Goal: Task Accomplishment & Management: Complete application form

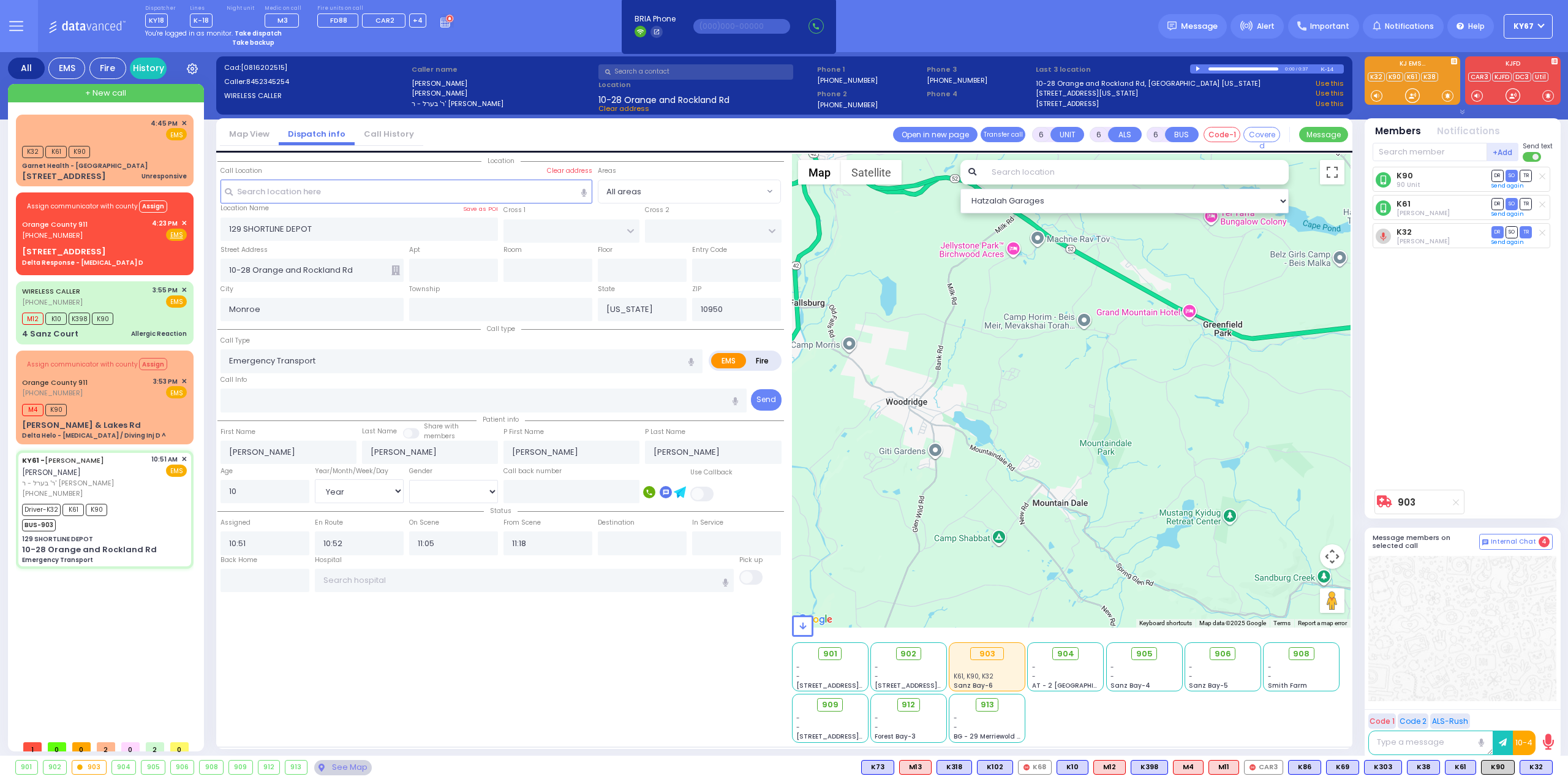
select select
select select "Year"
select select "[DEMOGRAPHIC_DATA]"
click at [144, 510] on div "Driver-K32 K61 K90 BUS-903" at bounding box center [104, 516] width 164 height 31
select select
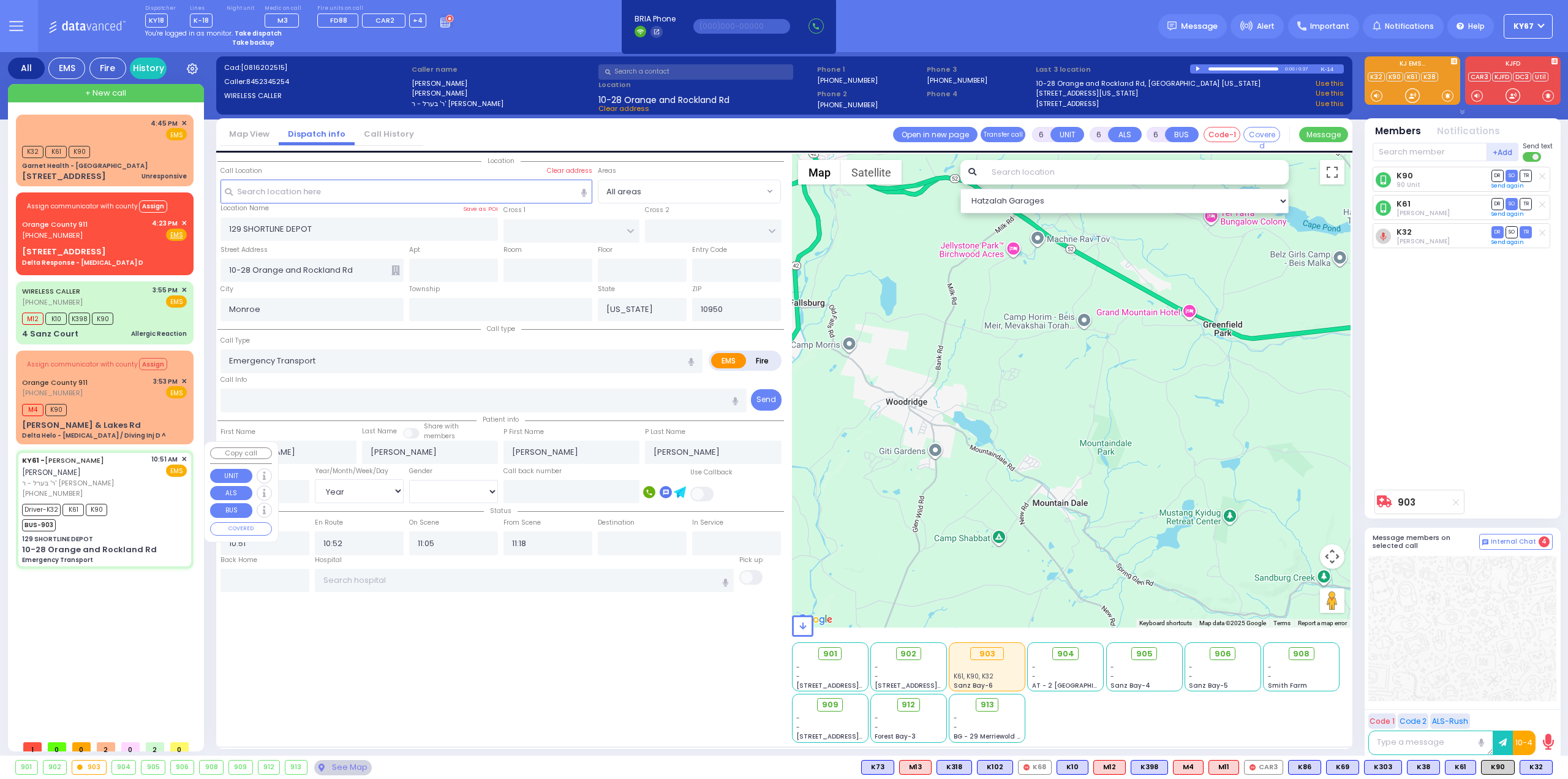
radio input "true"
select select "Year"
select select "[DEMOGRAPHIC_DATA]"
select select "Hatzalah Garages"
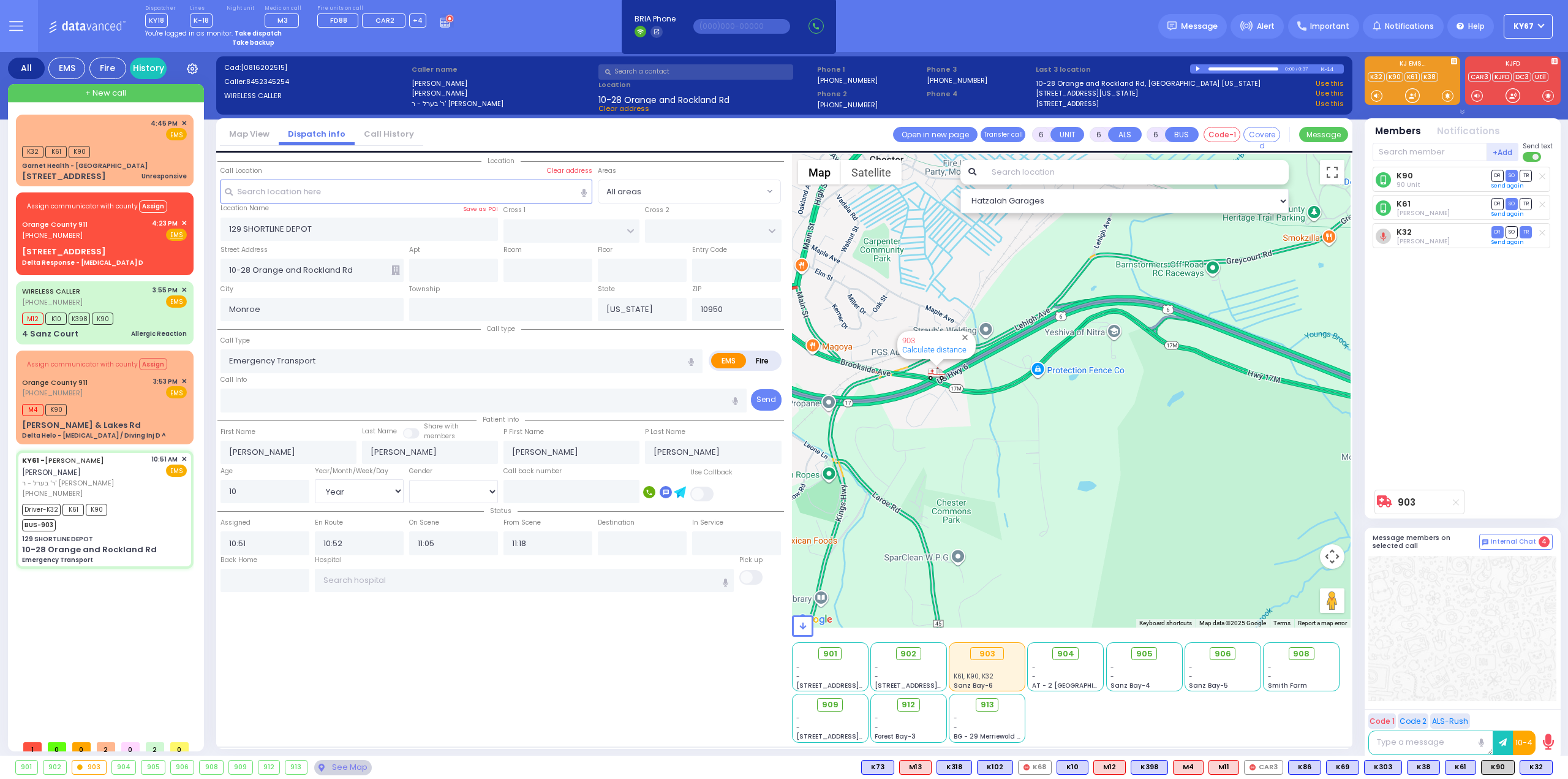
drag, startPoint x: 949, startPoint y: 434, endPoint x: 1116, endPoint y: 440, distance: 167.1
click at [1094, 442] on div "903 Calculate distance" at bounding box center [1072, 390] width 560 height 474
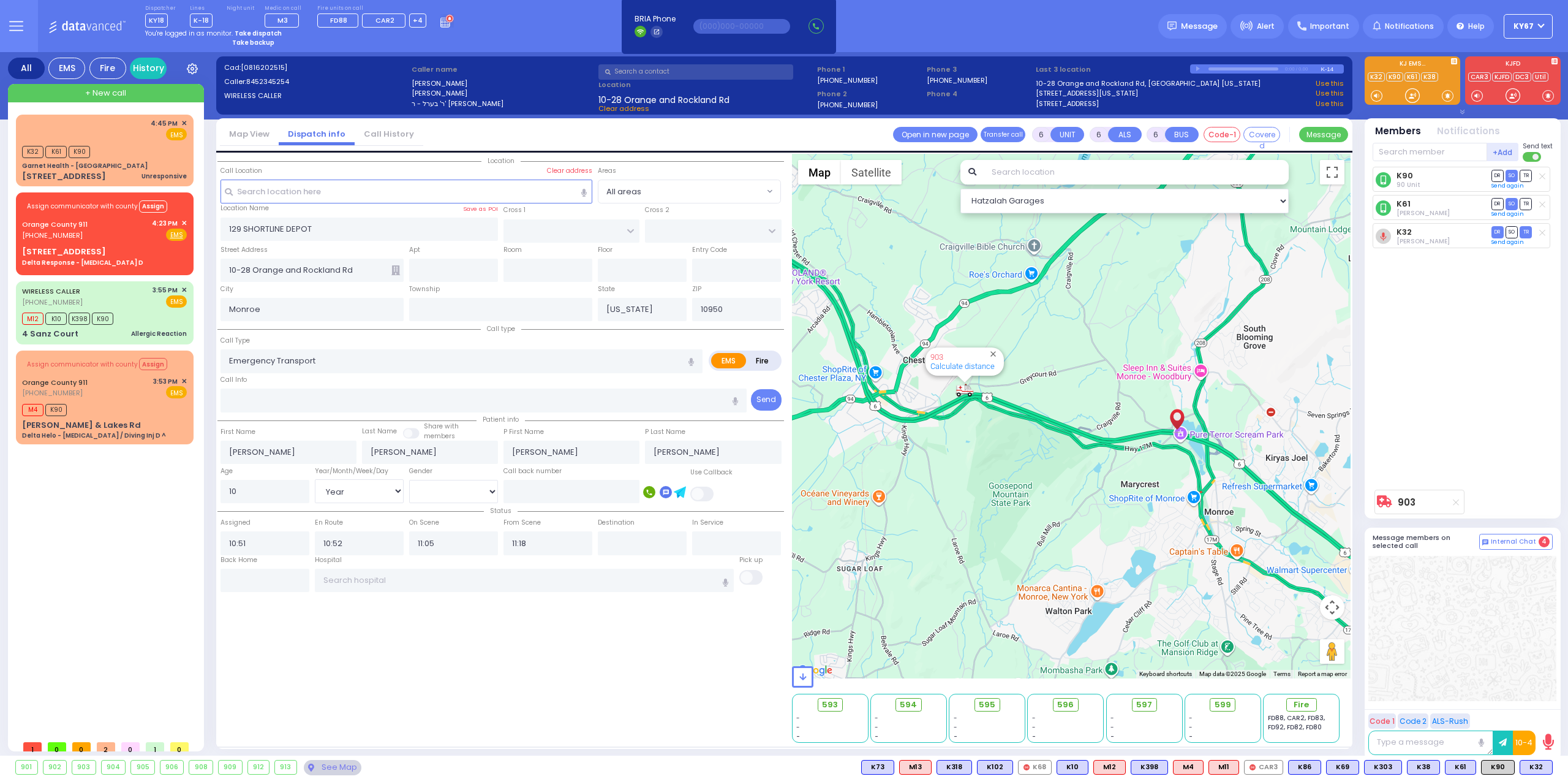
click at [29, 18] on button at bounding box center [15, 25] width 45 height 52
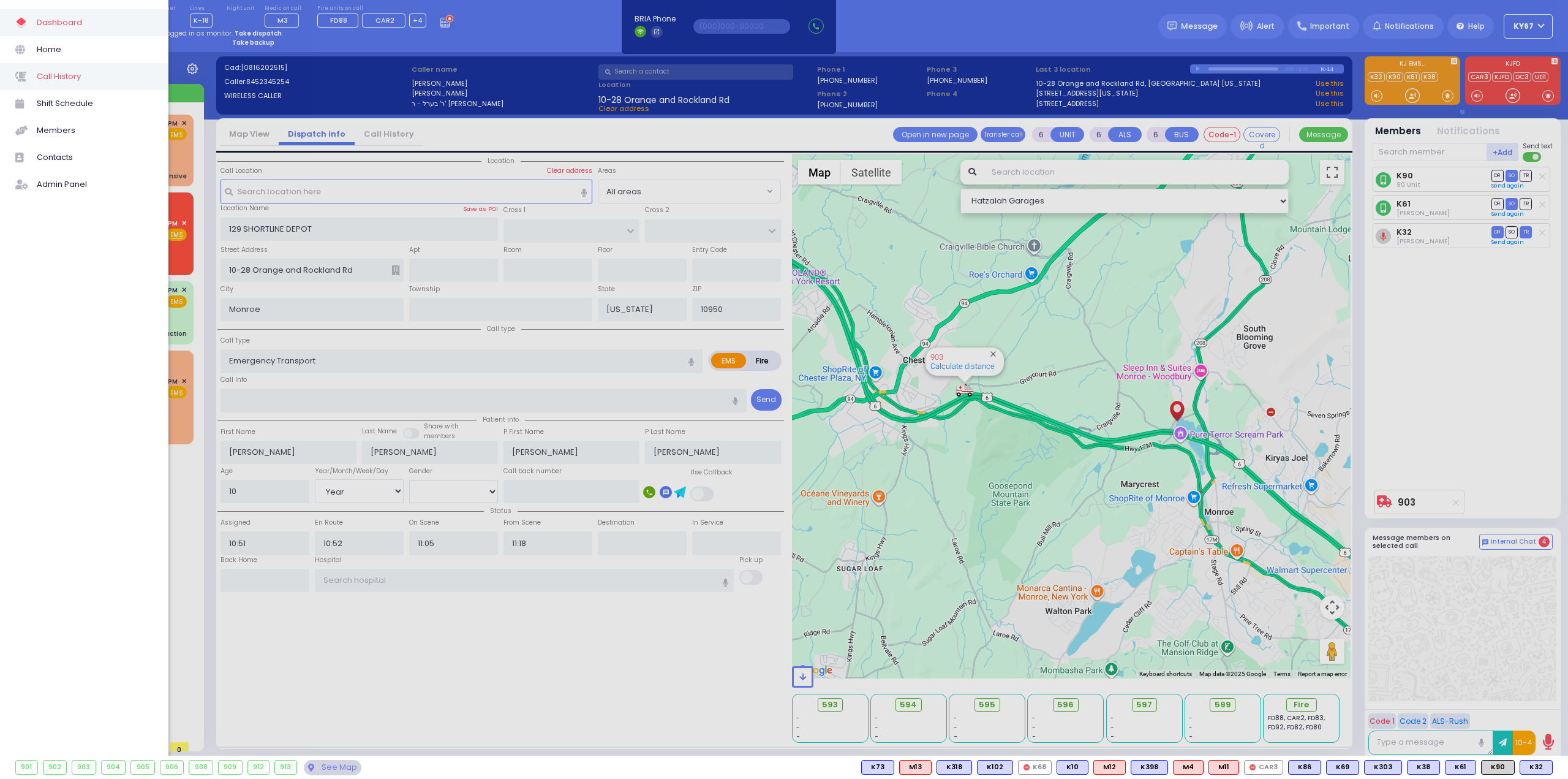
click at [67, 83] on span "Call History" at bounding box center [94, 77] width 116 height 16
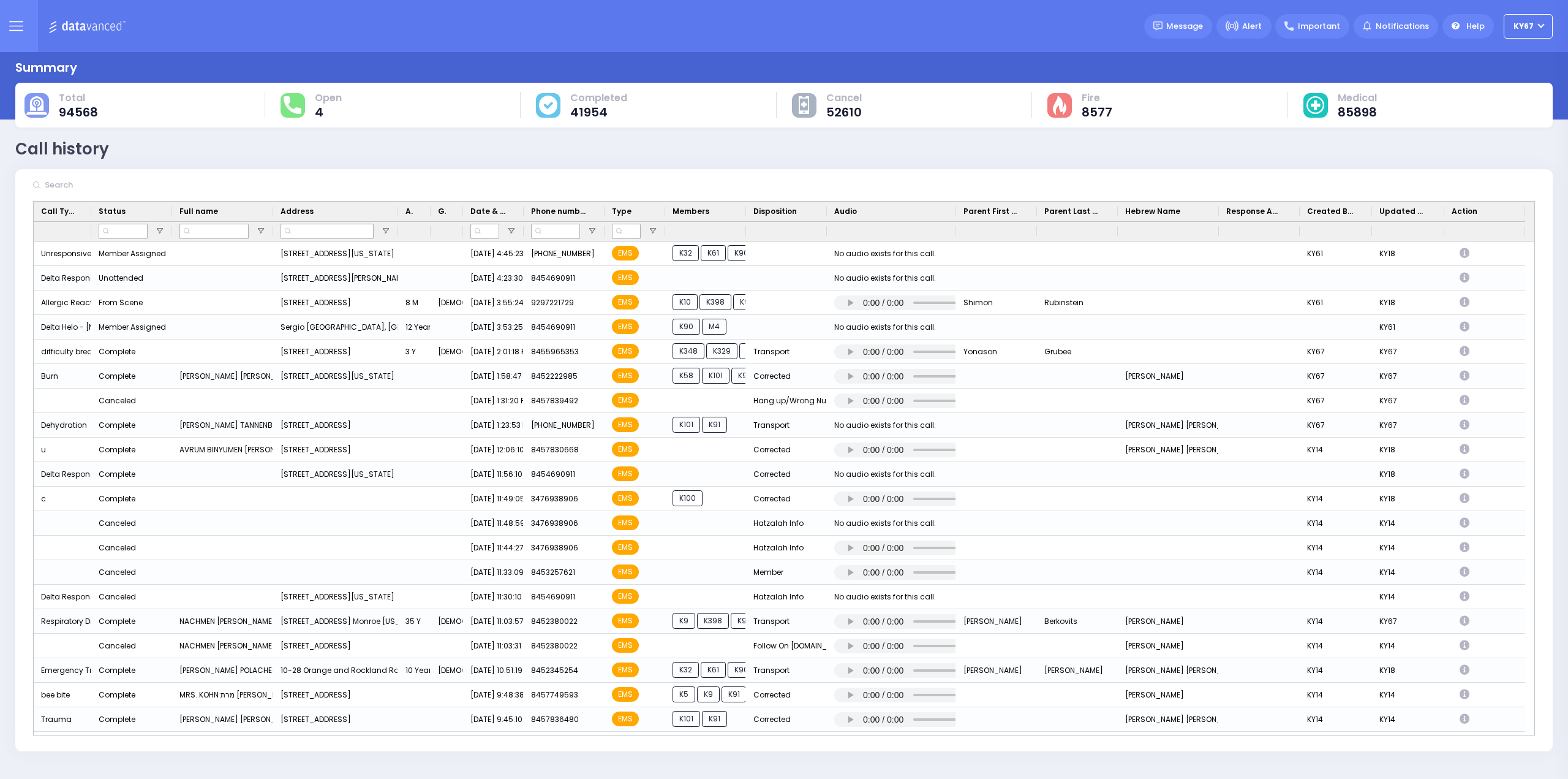
click at [15, 31] on icon at bounding box center [16, 31] width 13 height 0
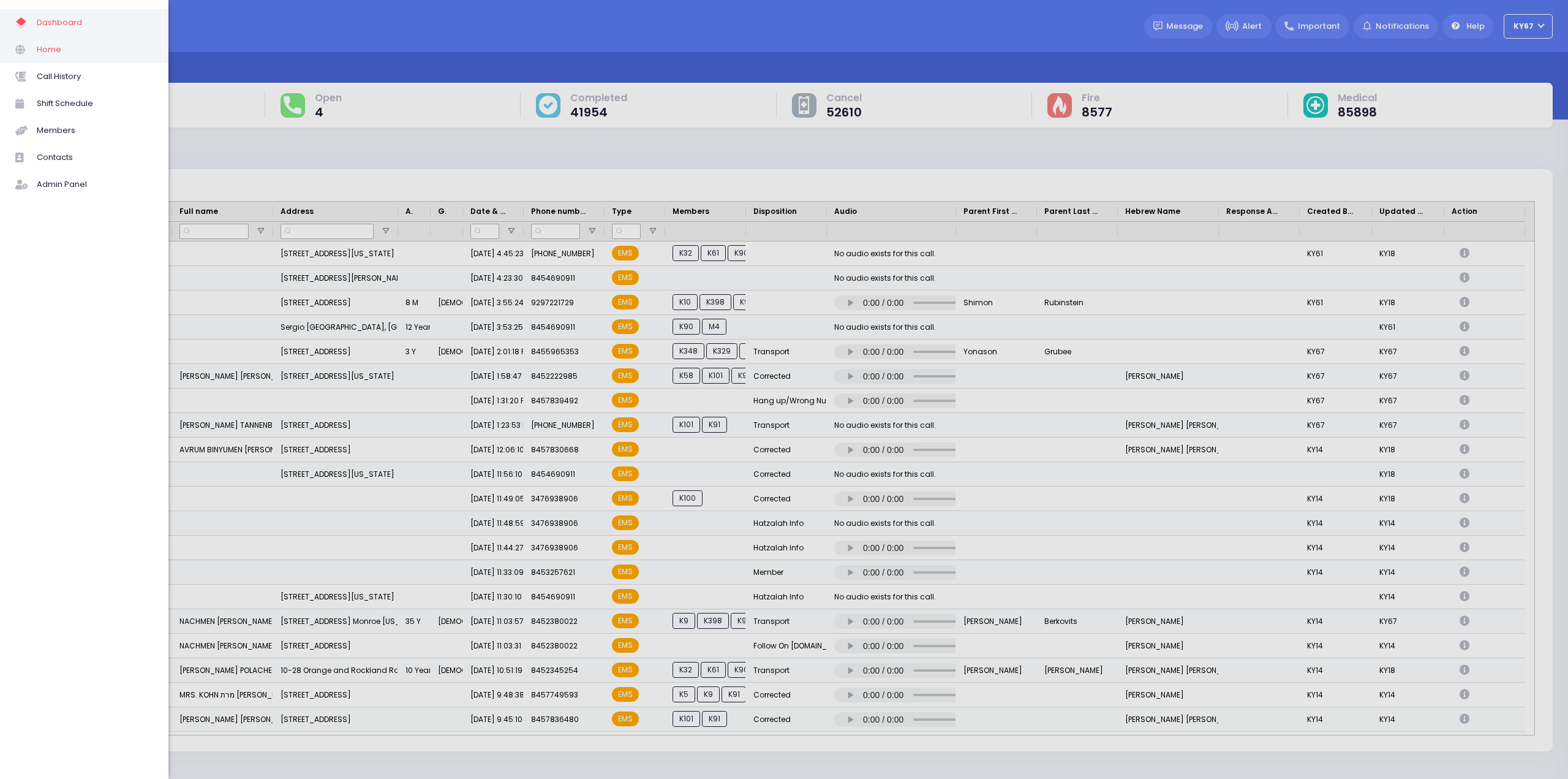
click at [67, 52] on span "Home" at bounding box center [94, 50] width 116 height 16
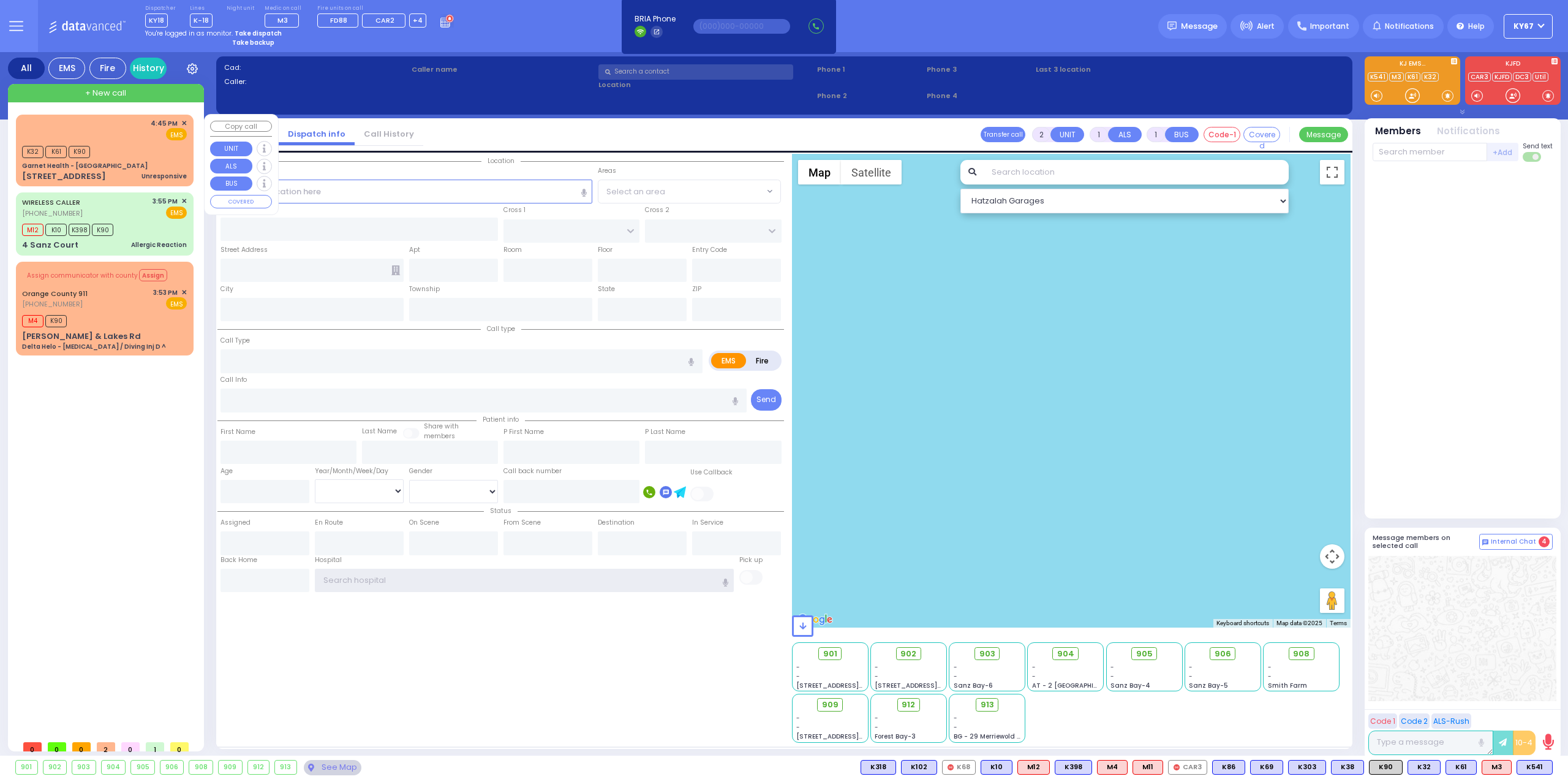
type input "Ky67"
click at [143, 125] on div "4:45 PM ✕ EMS" at bounding box center [104, 129] width 164 height 23
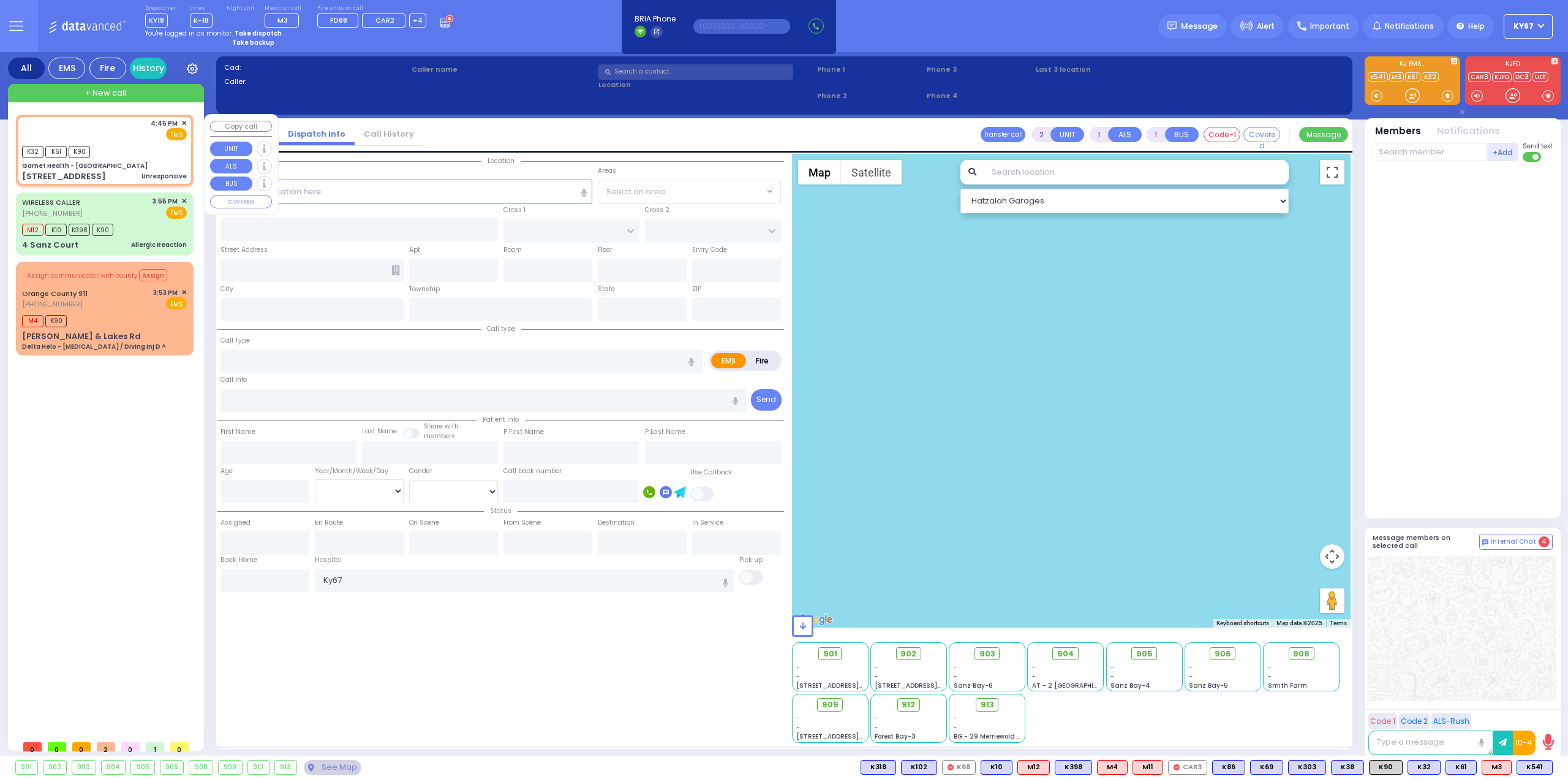
type input "5"
type input "2"
select select
type input "Unresponsive"
radio input "true"
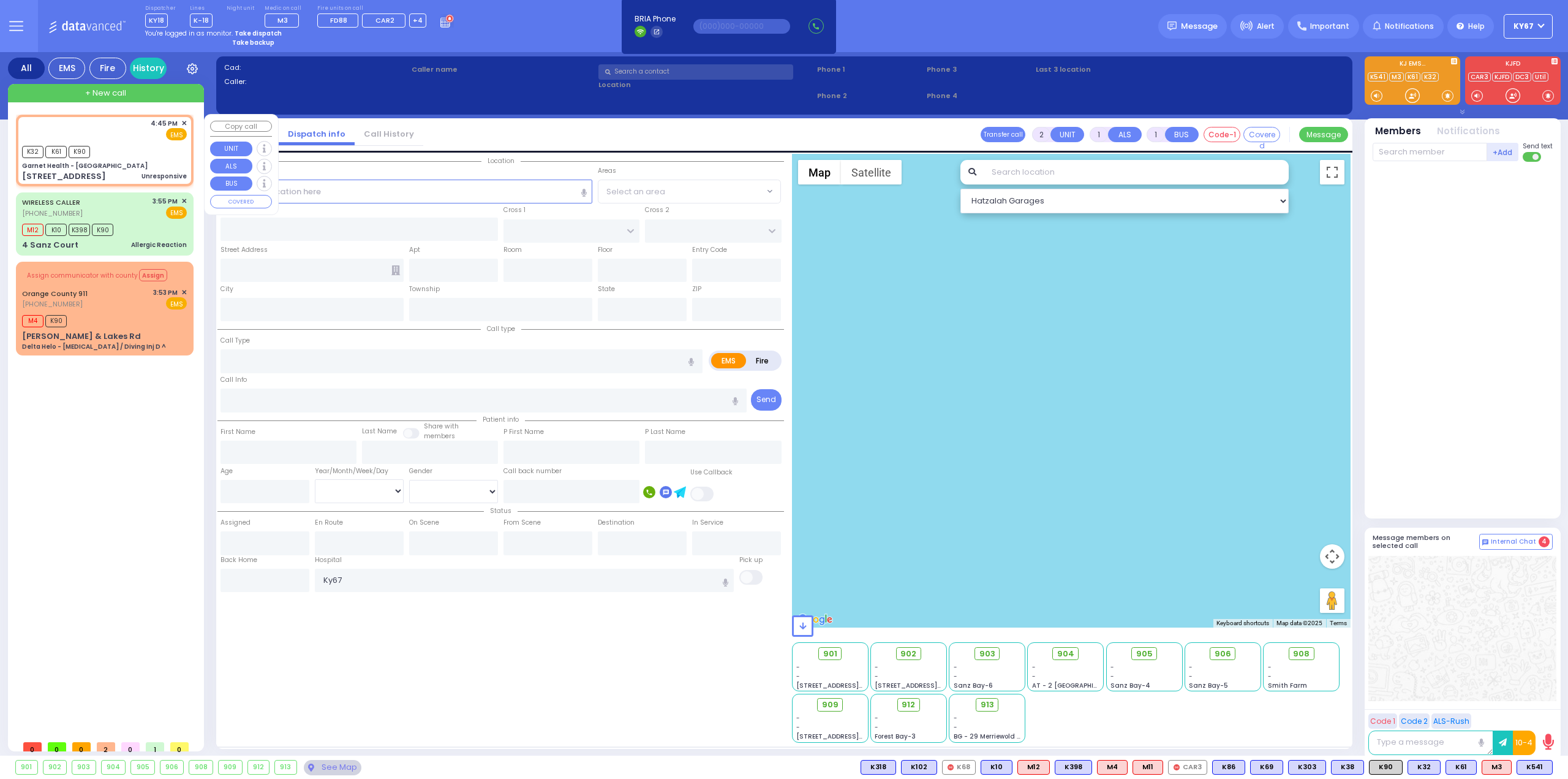
select select
type input "16:45"
type input "16:46"
select select "Hatzalah Garages"
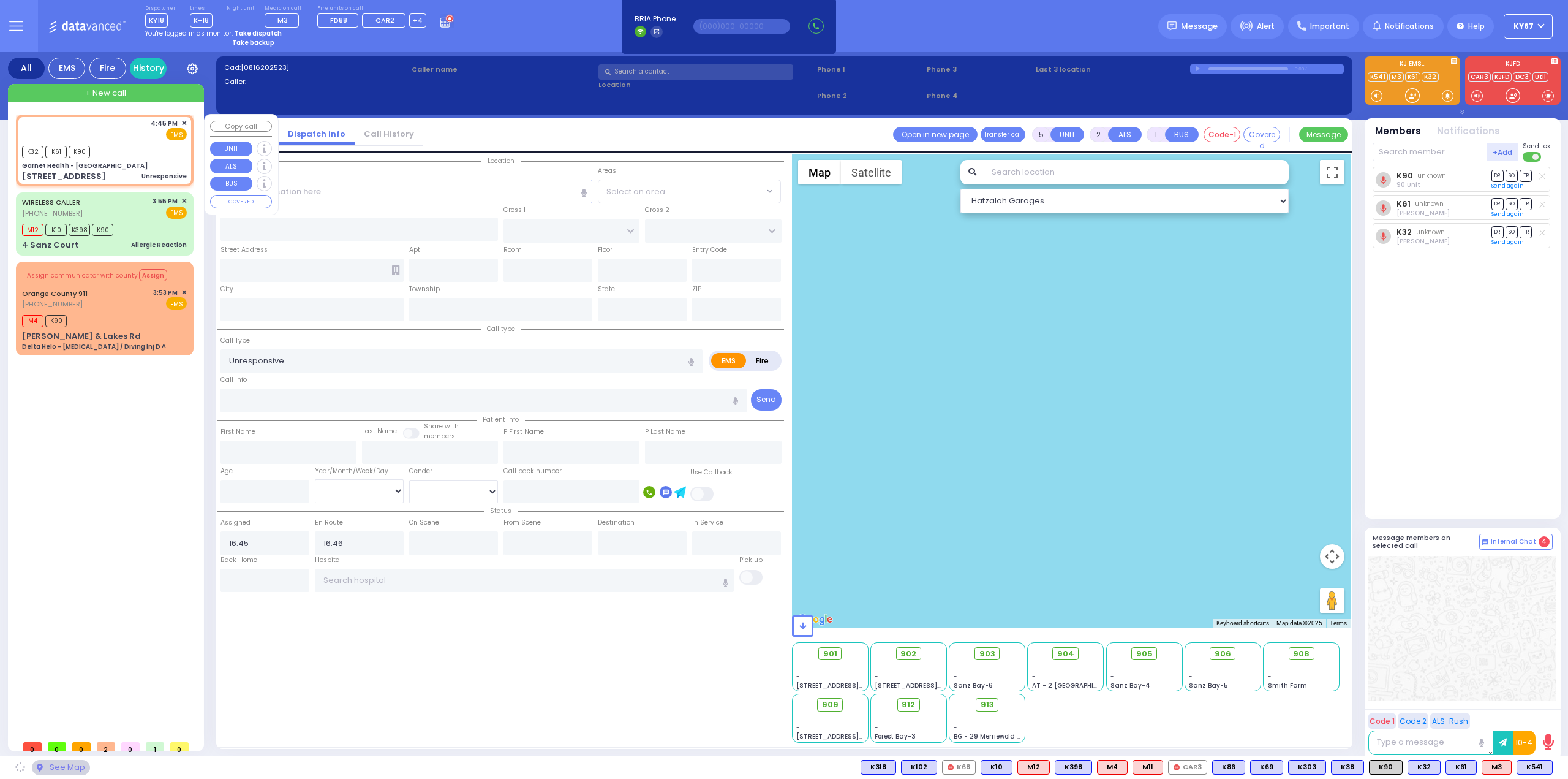
type input "Garnet Health - [GEOGRAPHIC_DATA]"
type input "GOLF LINKS RD"
type input "EAST MAIN ST"
type input "[STREET_ADDRESS]"
type input "Middletown"
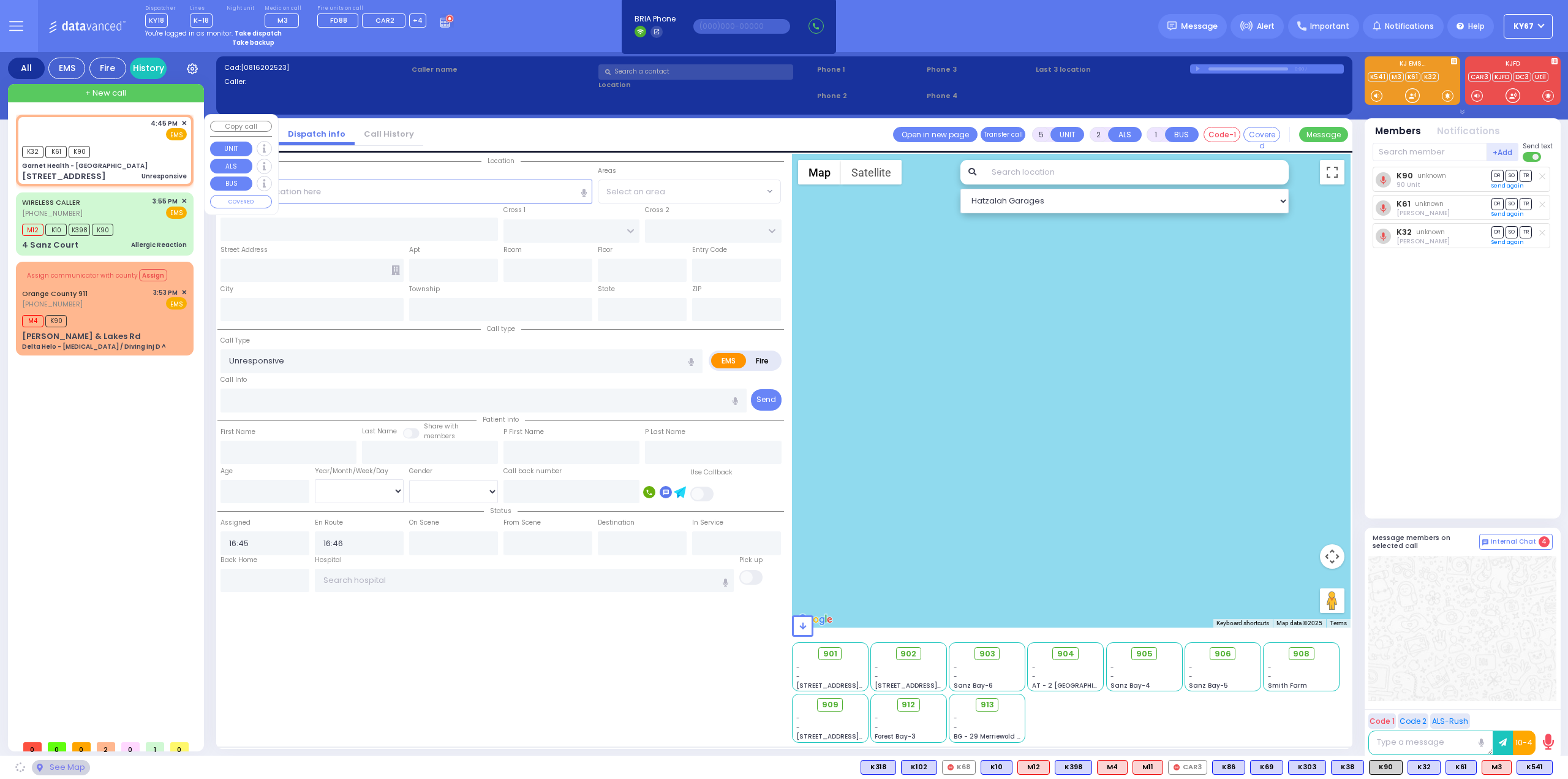
type input "[US_STATE]"
type input "10940"
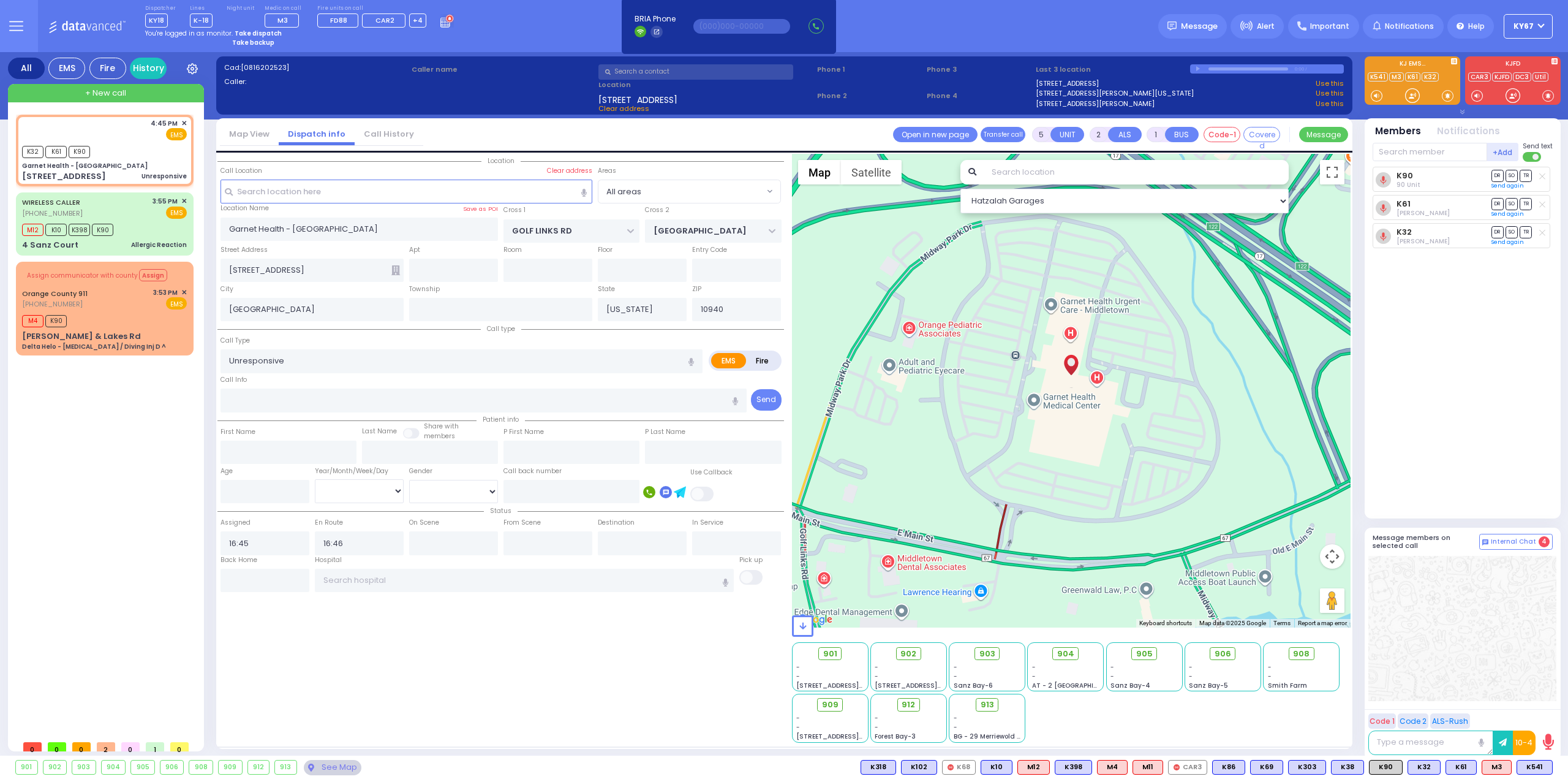
click at [1533, 157] on span at bounding box center [1533, 156] width 20 height 10
click at [911, 151] on input "checkbox" at bounding box center [911, 151] width 0 height 0
click at [997, 654] on span "903" at bounding box center [992, 654] width 16 height 12
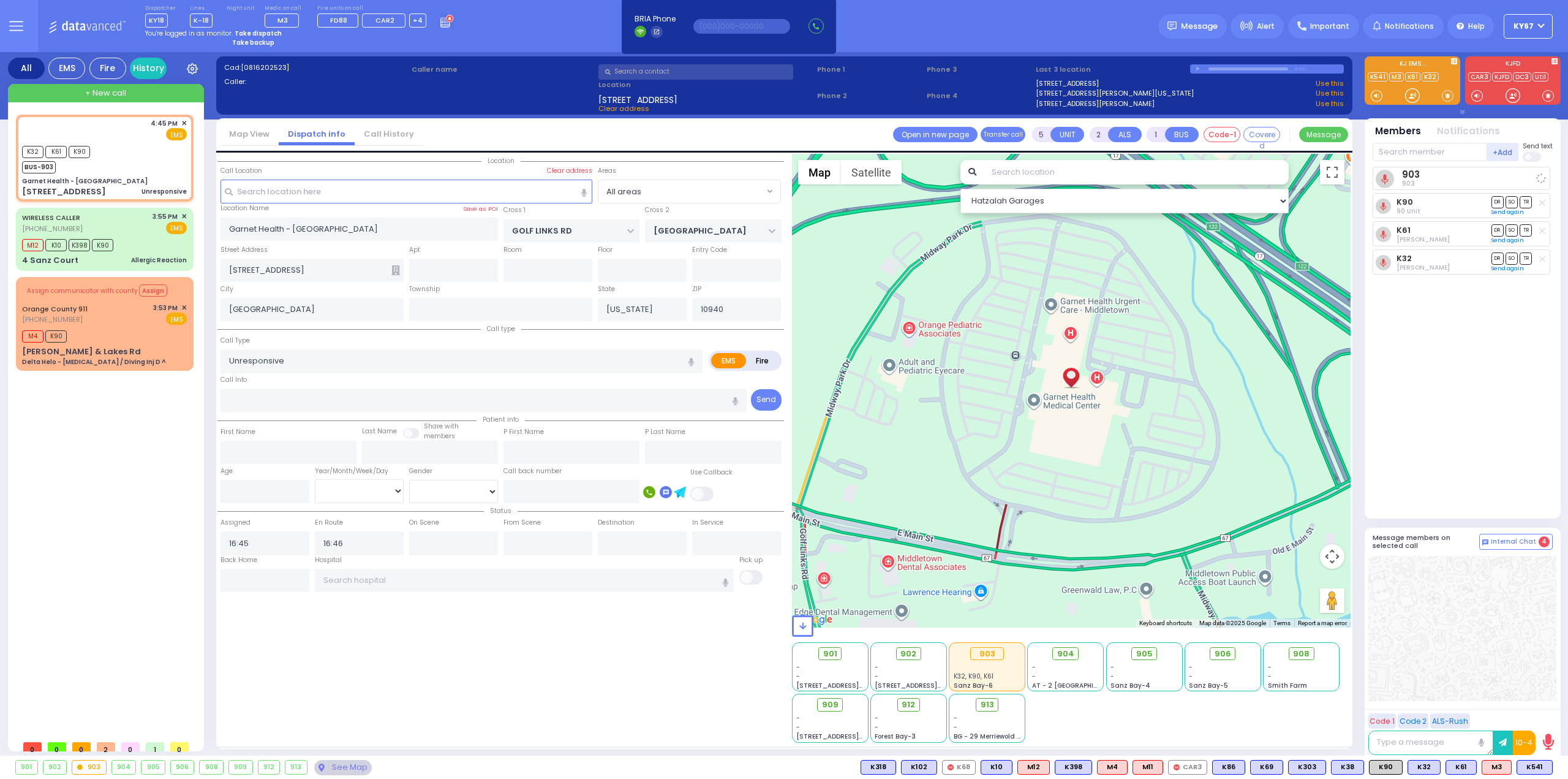
select select
radio input "true"
select select
select select "Hatzalah Garages"
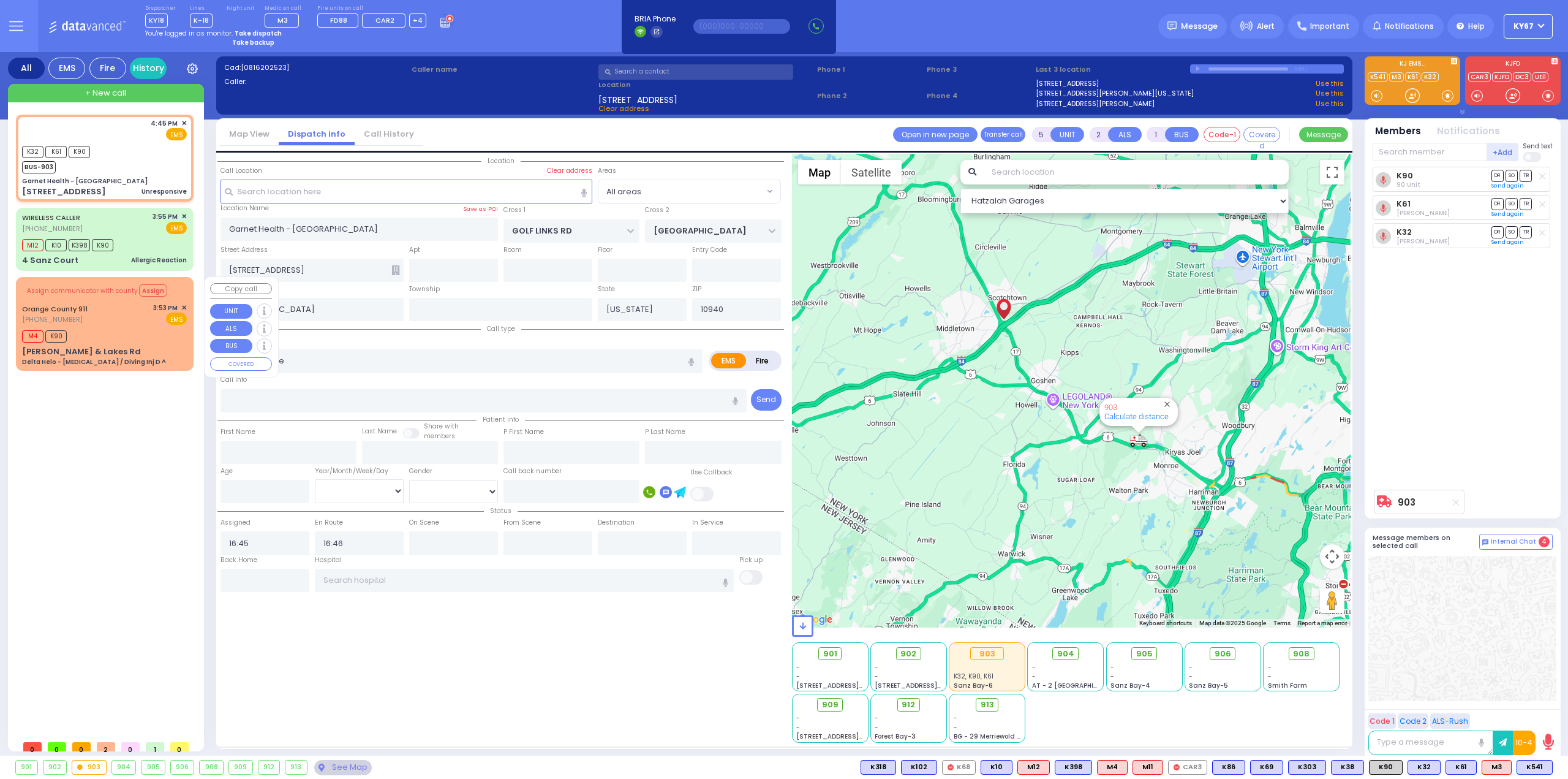
click at [129, 329] on div "M4 K90" at bounding box center [104, 335] width 164 height 15
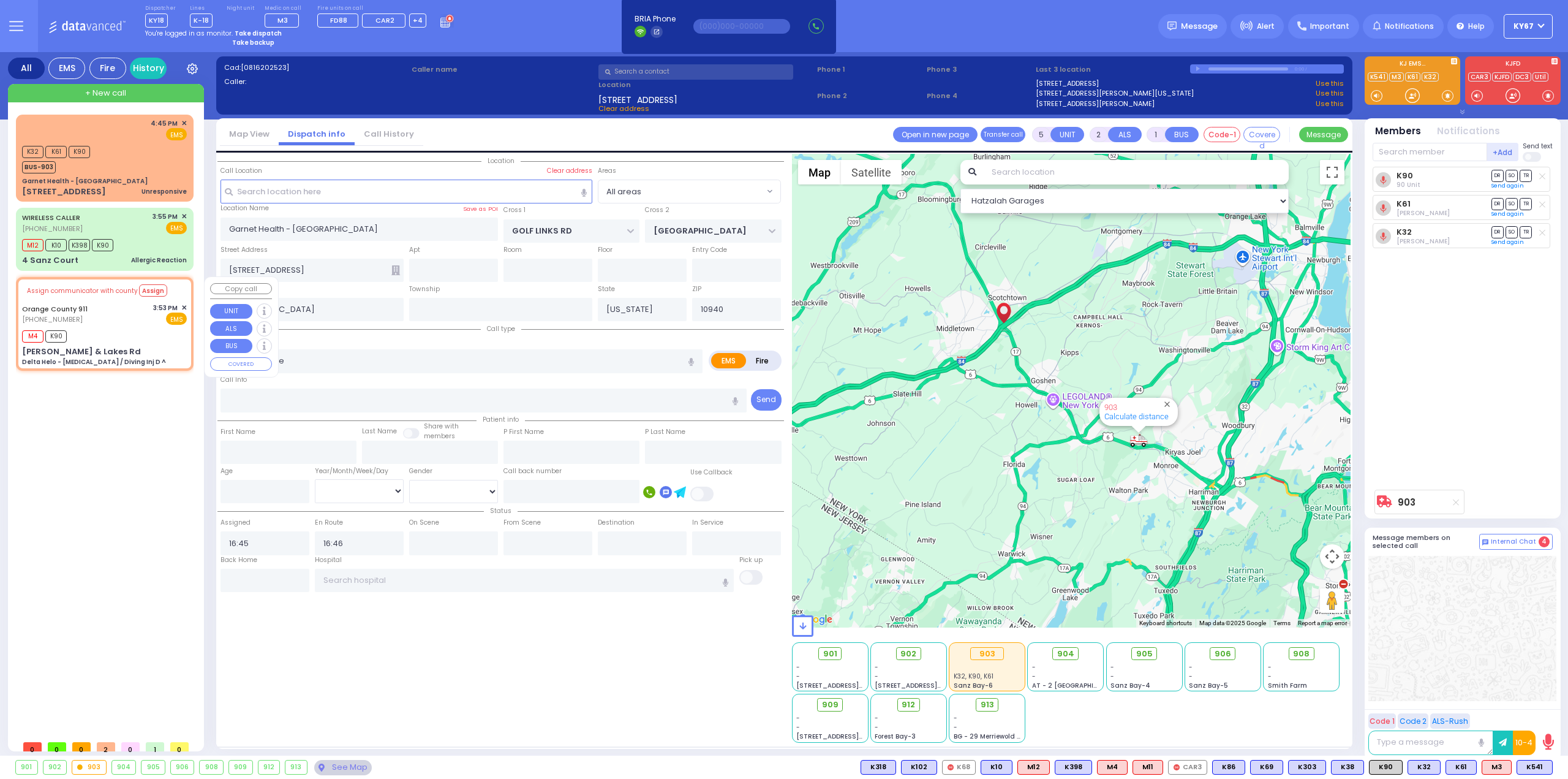
type input "6"
select select
type input "Delta Helo - [MEDICAL_DATA] / Diving Inj D ^"
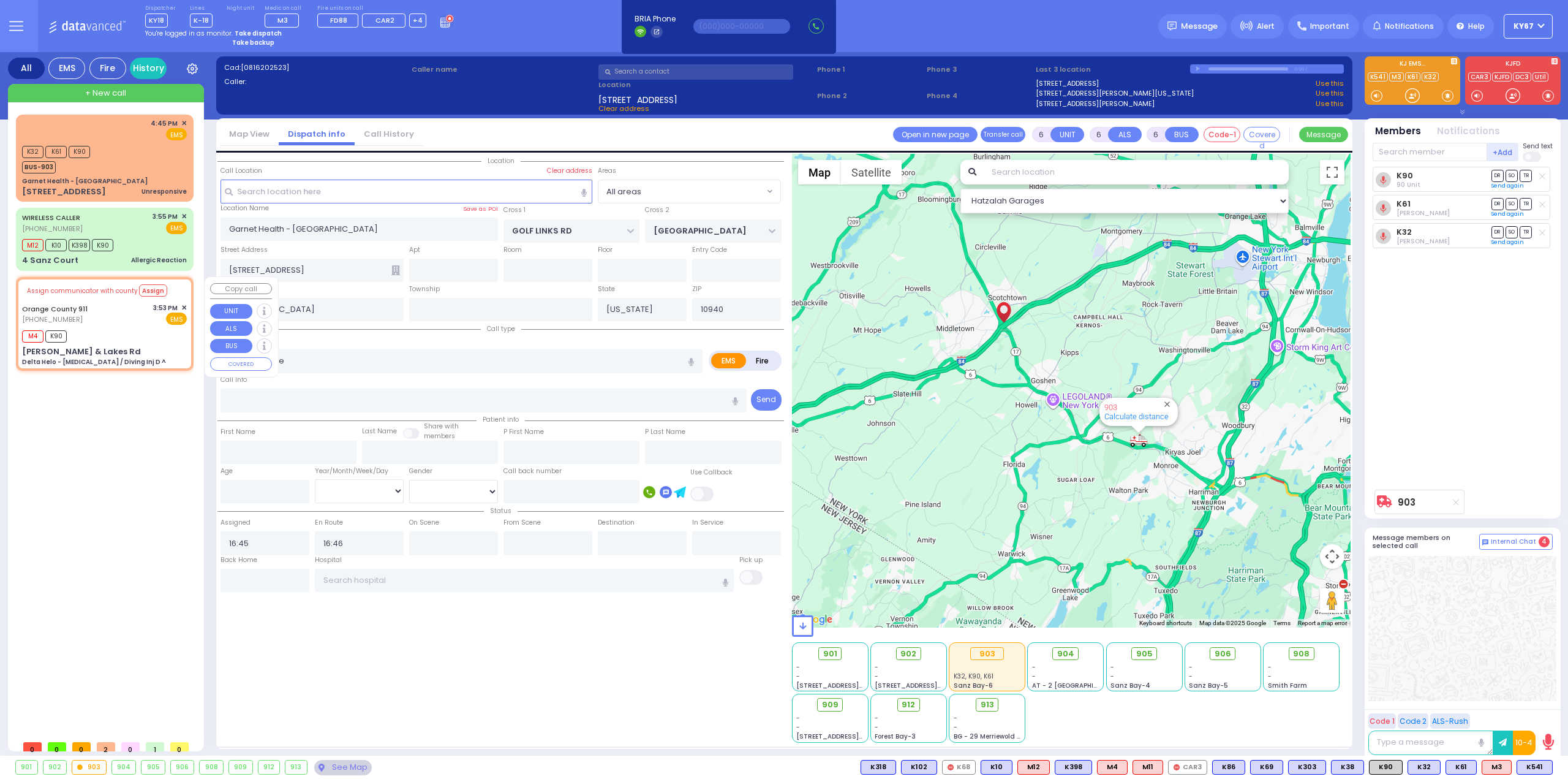
radio input "true"
type input "Nature: : Delta Helo - Drowning / Diving Inj D ^ Address: : Sergio Ln / Lakes R…"
type input "12"
select select "Year"
type input "15:54"
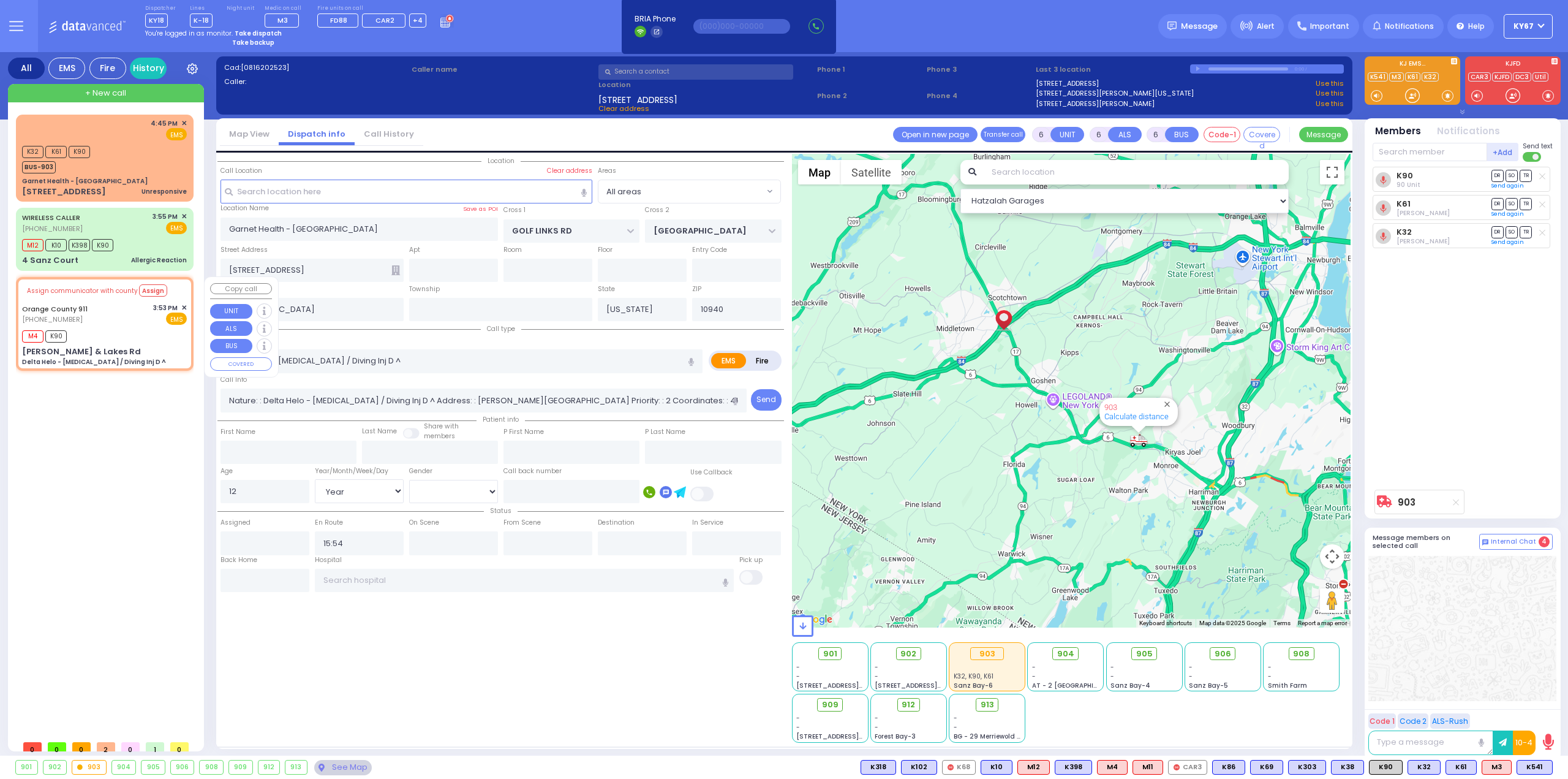
select select "Hatzalah Garages"
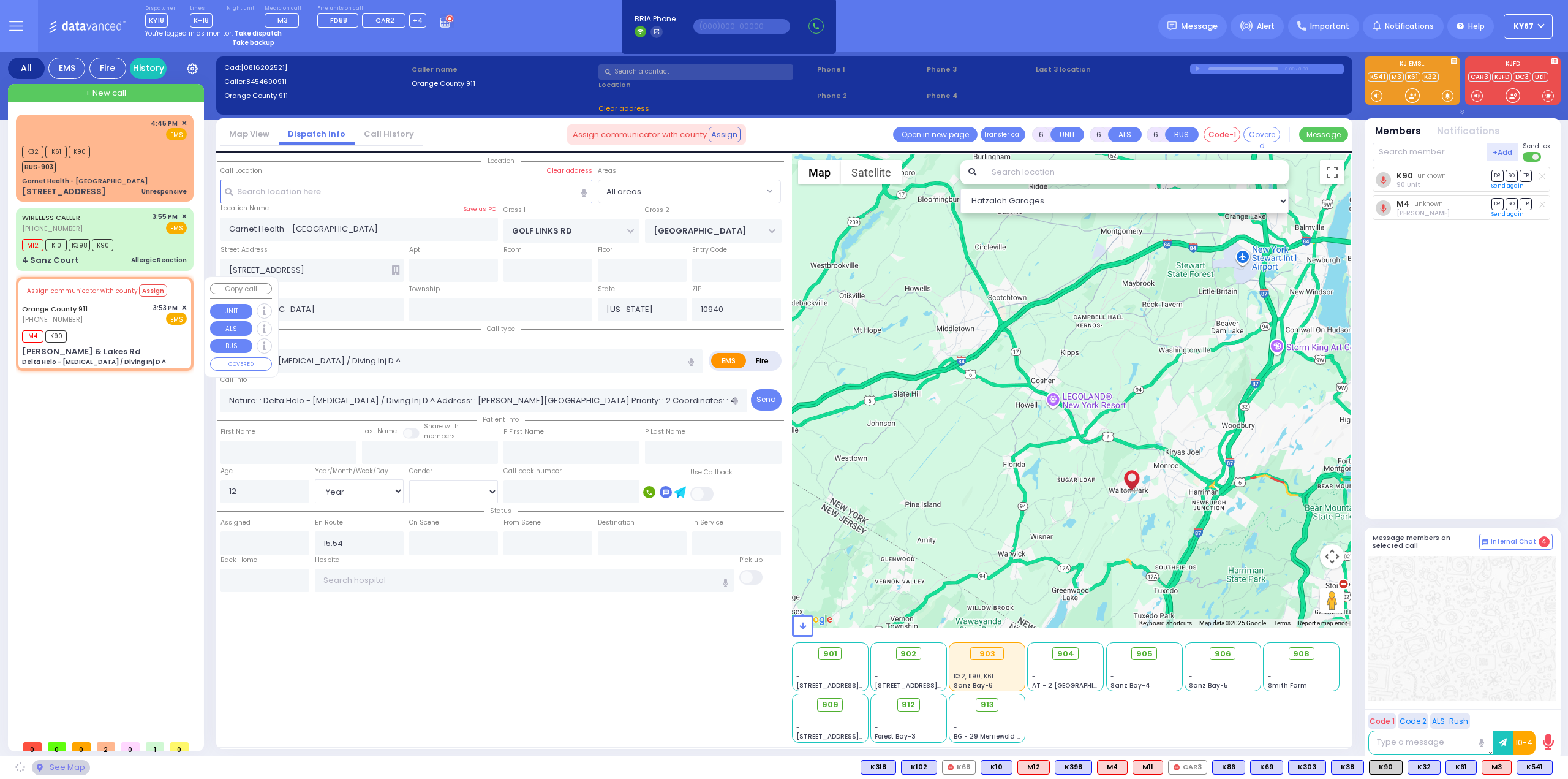
type input "[PERSON_NAME] & Lakes Rd"
type input "Monroe"
type input "10950"
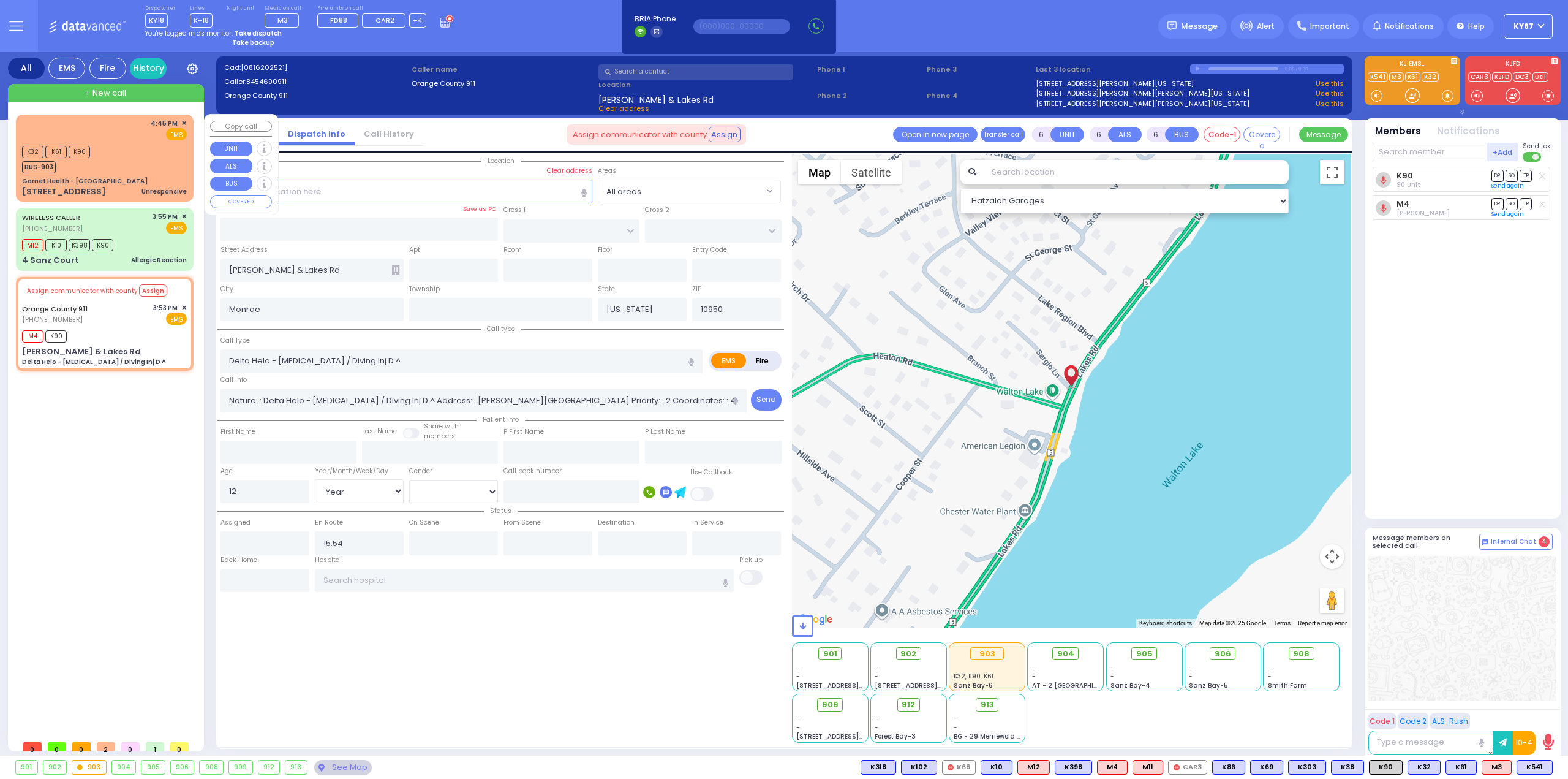
click at [87, 164] on div "BUS-903" at bounding box center [55, 165] width 68 height 15
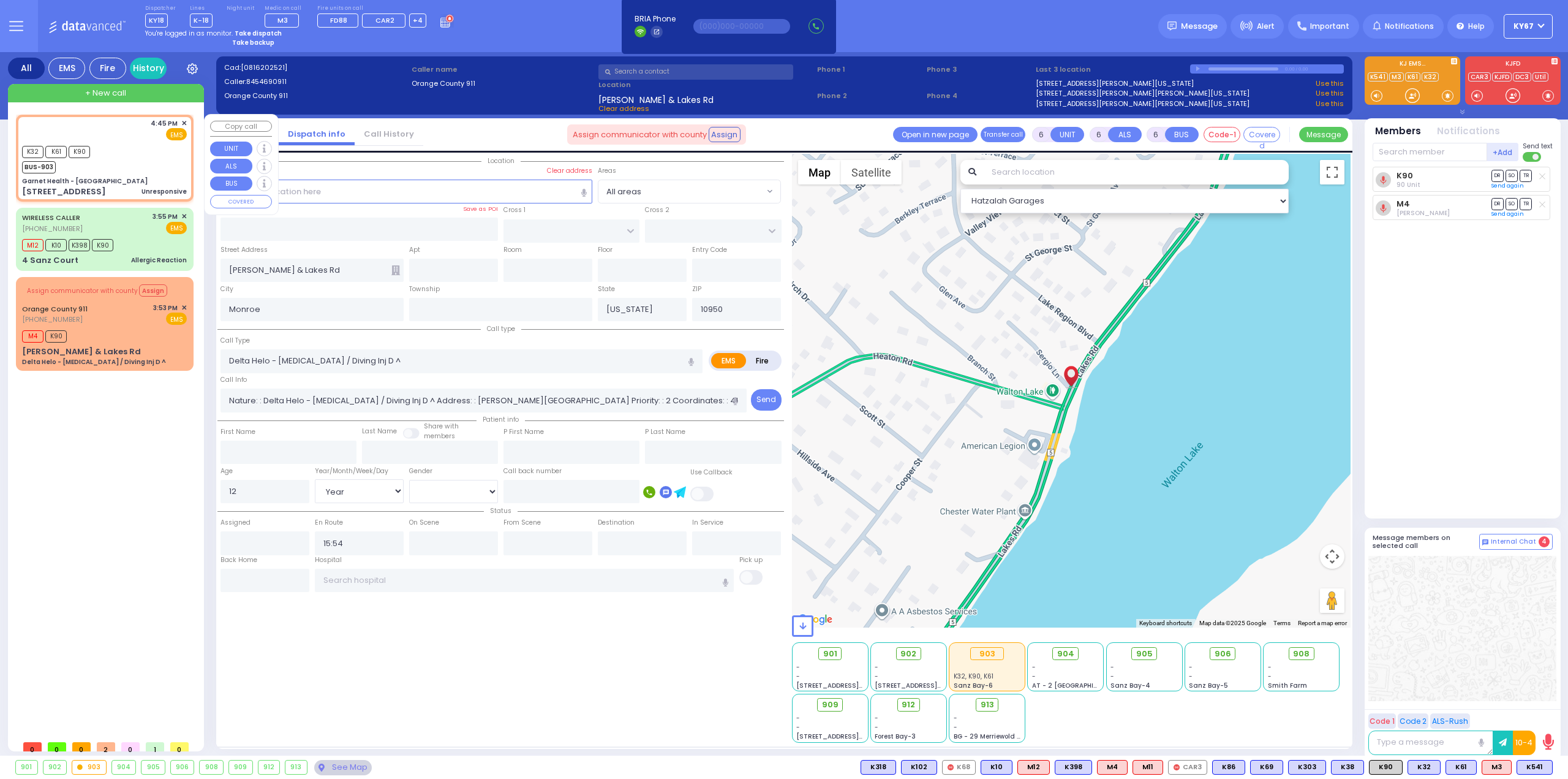
type input "5"
type input "2"
type input "1"
select select
type input "Unresponsive"
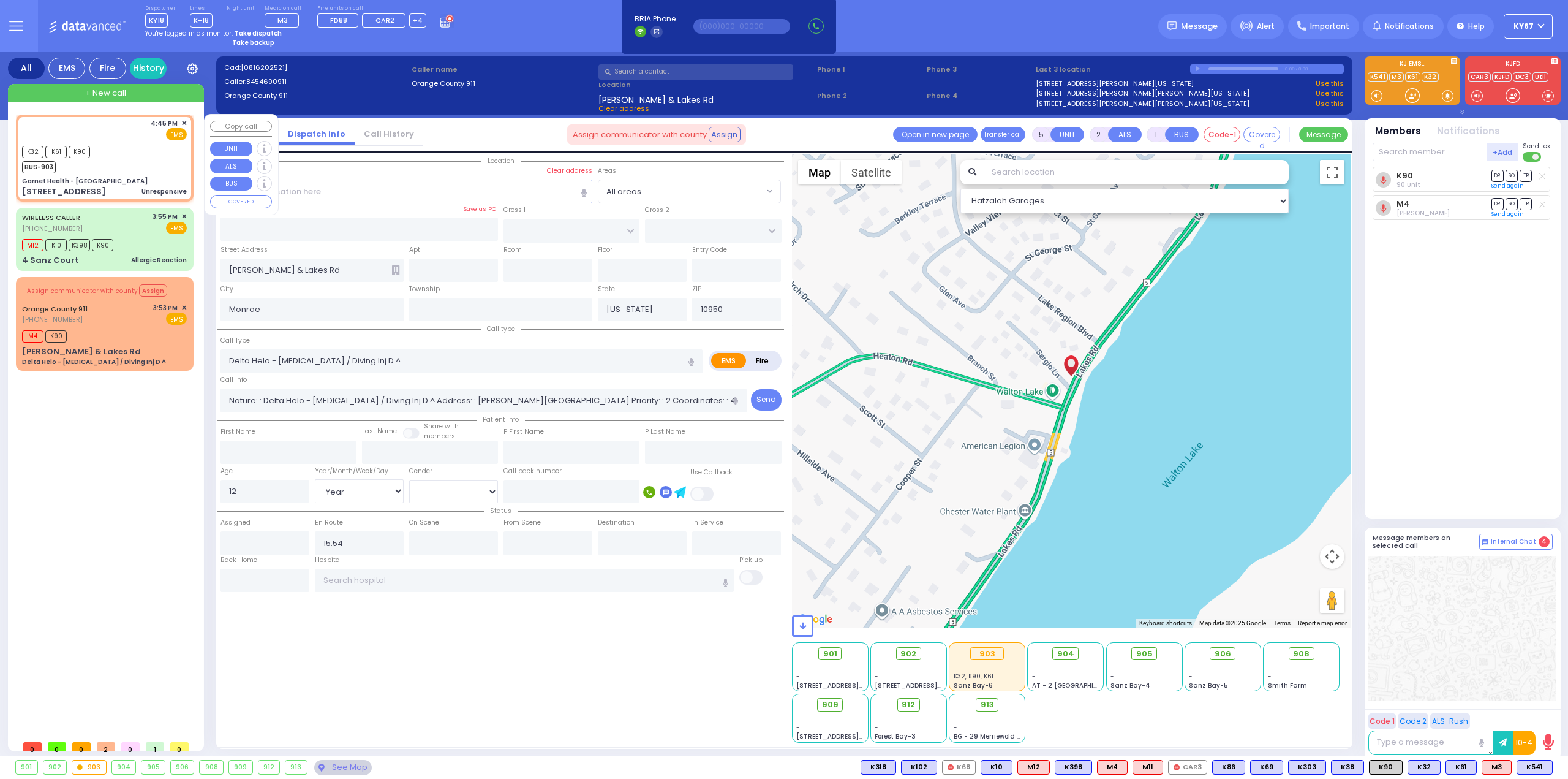
radio input "true"
select select
type input "16:45"
type input "16:46"
type input "Garnet Health - [GEOGRAPHIC_DATA]"
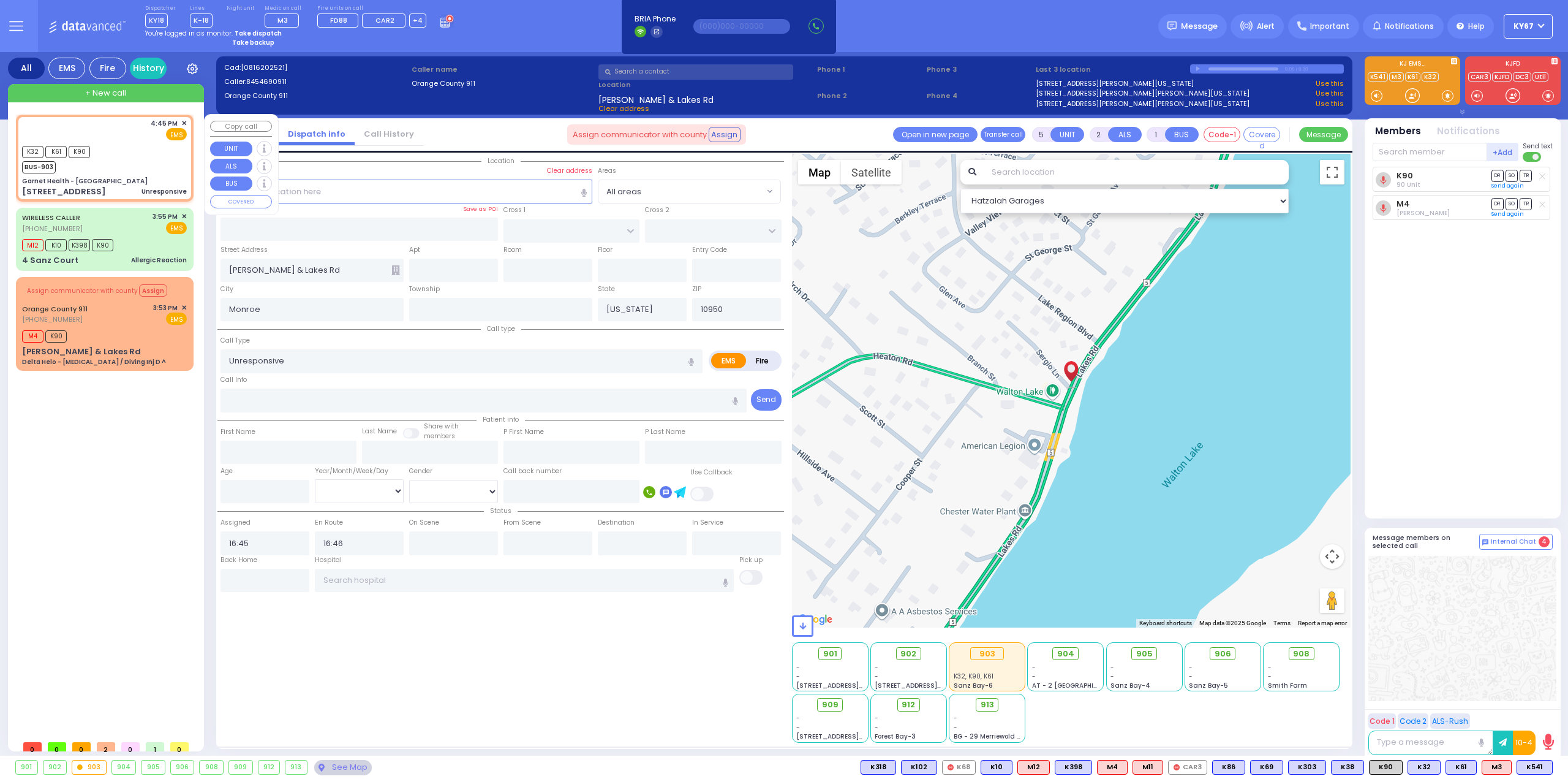
type input "GOLF LINKS RD"
type input "EAST MAIN ST"
type input "[STREET_ADDRESS]"
type input "Middletown"
type input "10940"
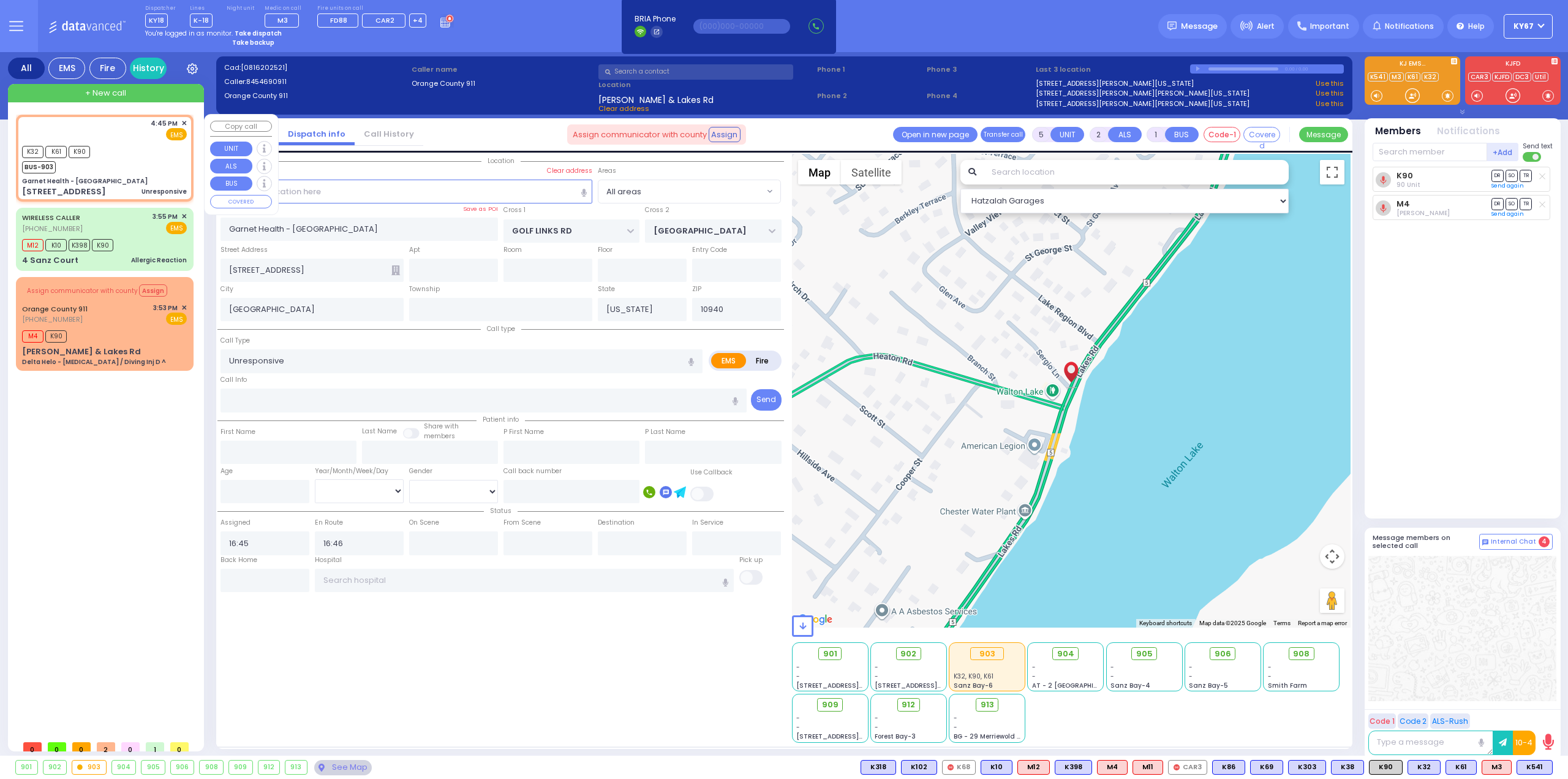
select select "Hatzalah Garages"
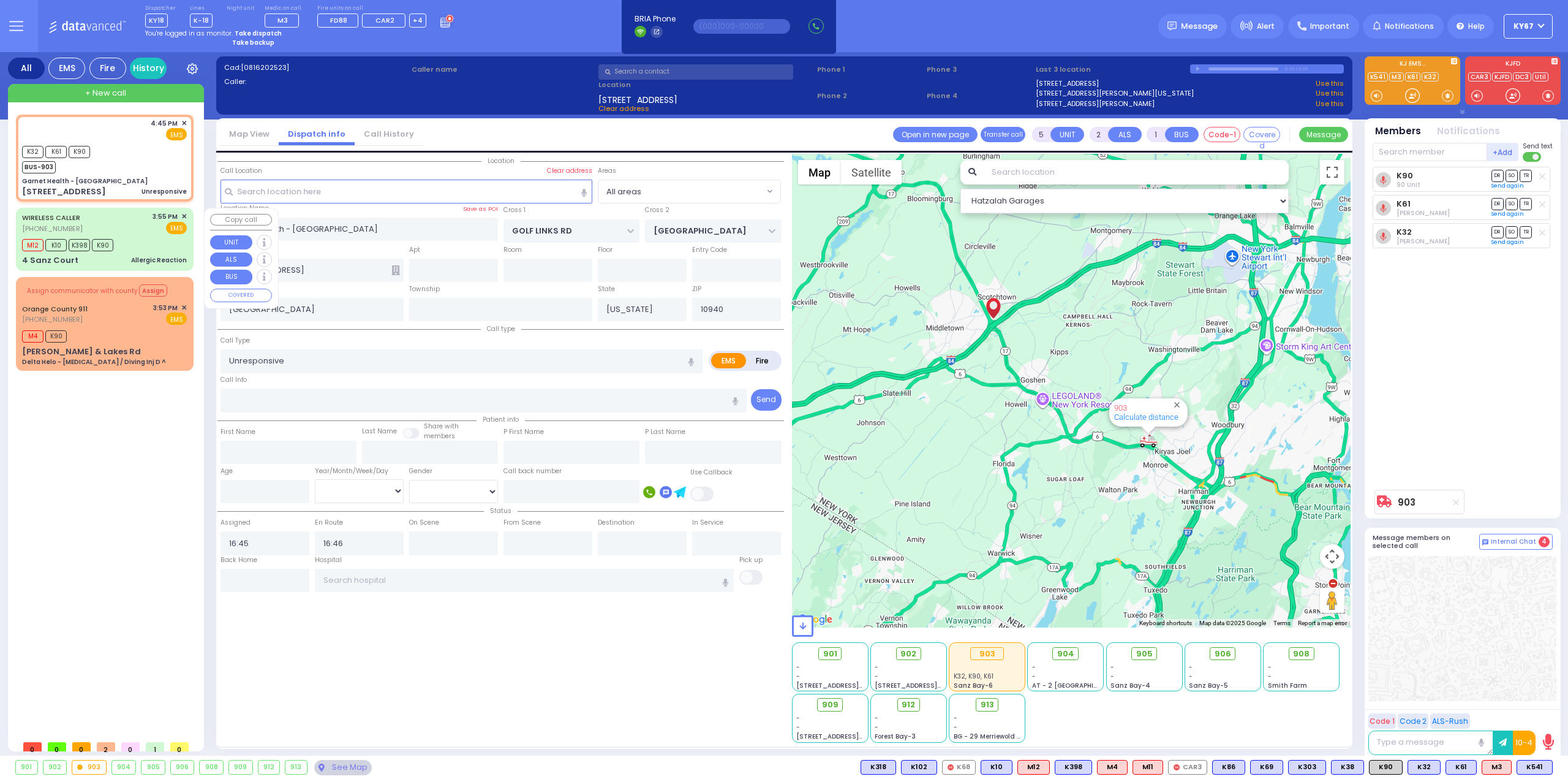
click at [137, 233] on div "WIRELESS CALLER (929) 722-1729 3:55 PM ✕ EMS" at bounding box center [104, 223] width 164 height 23
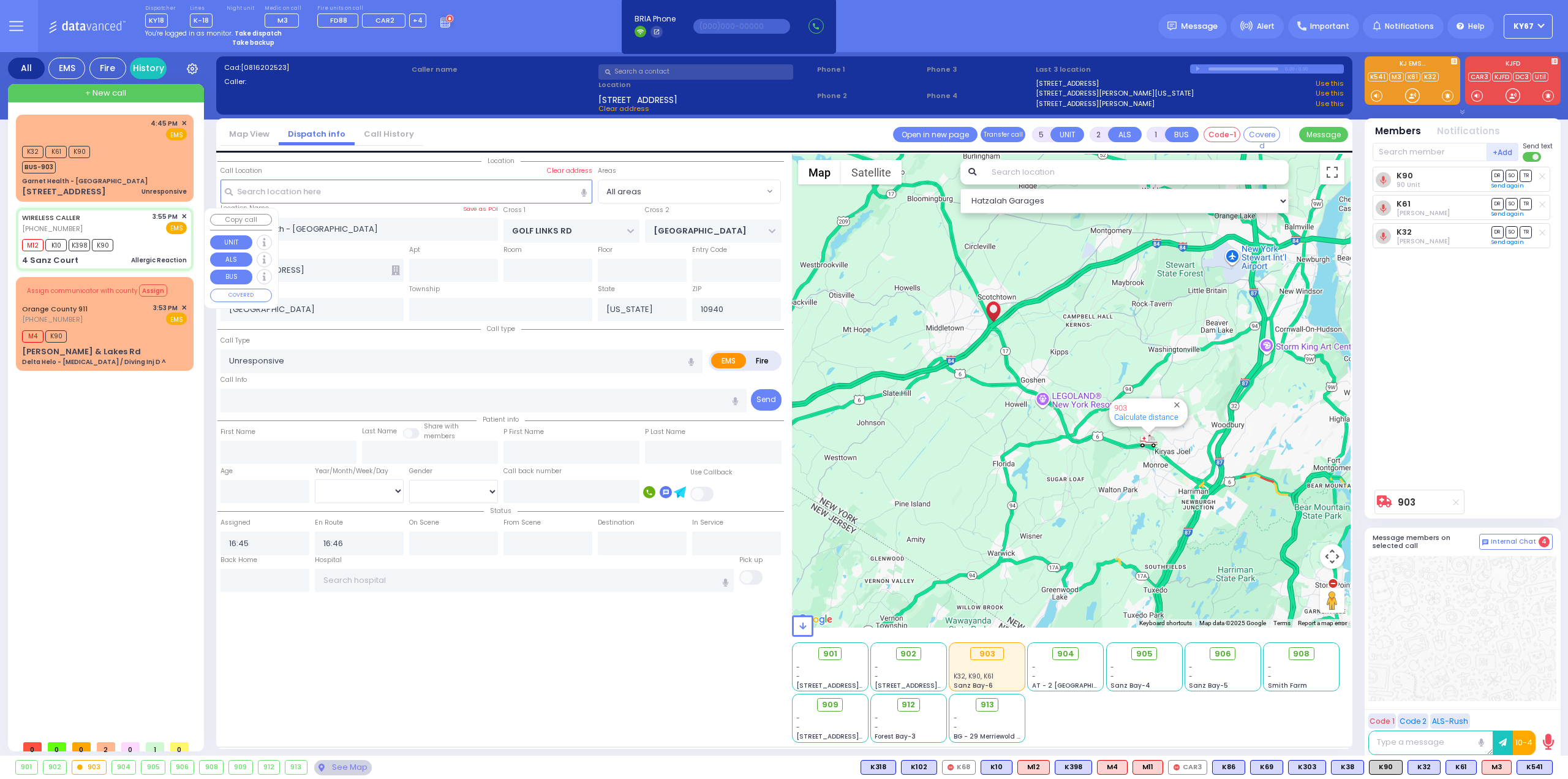
type input "6"
select select
type input "Allergic Reaction"
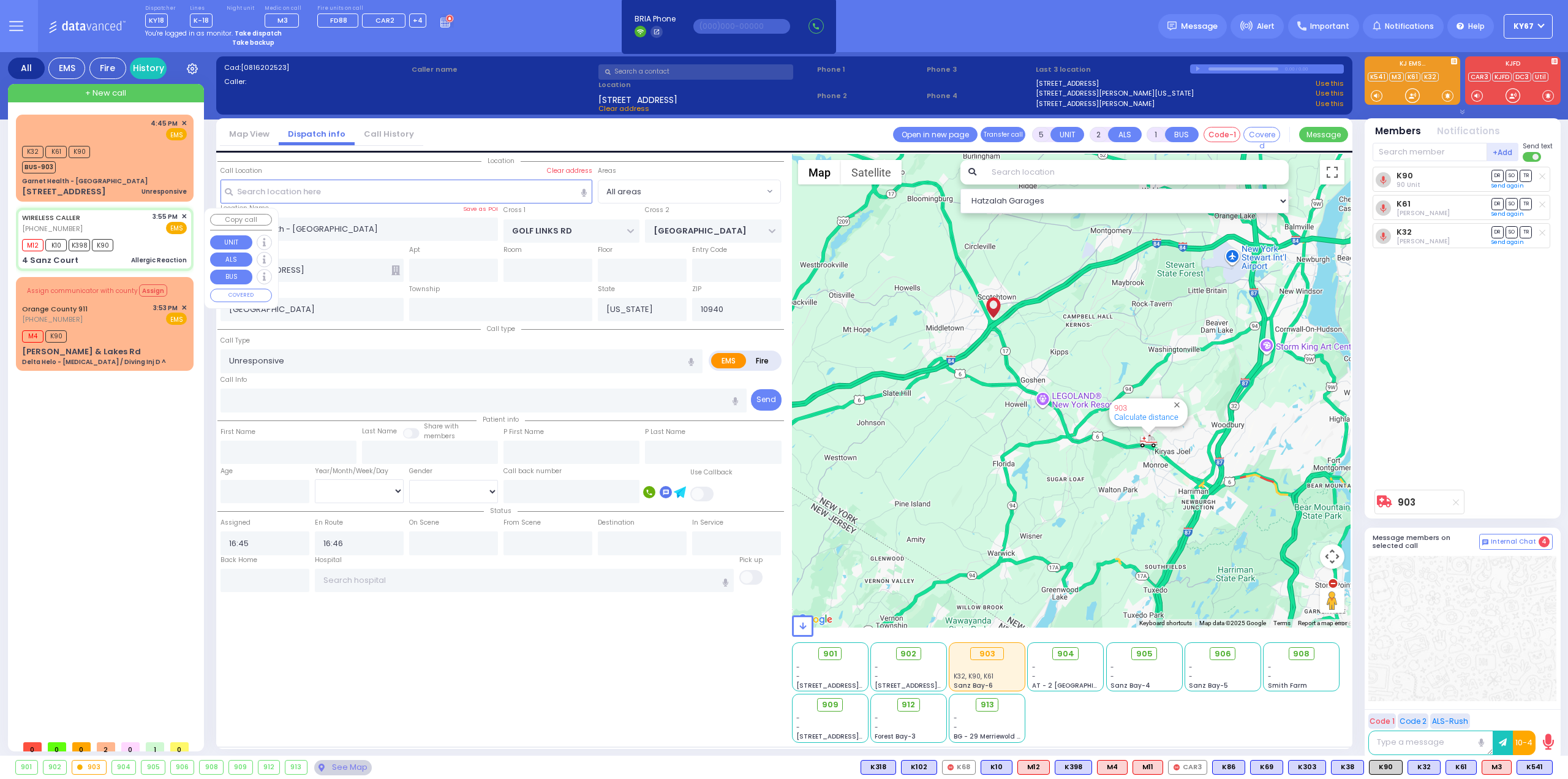
radio input "true"
type input "Shimon"
type input "Rubinstein"
type input "8"
select select "Month"
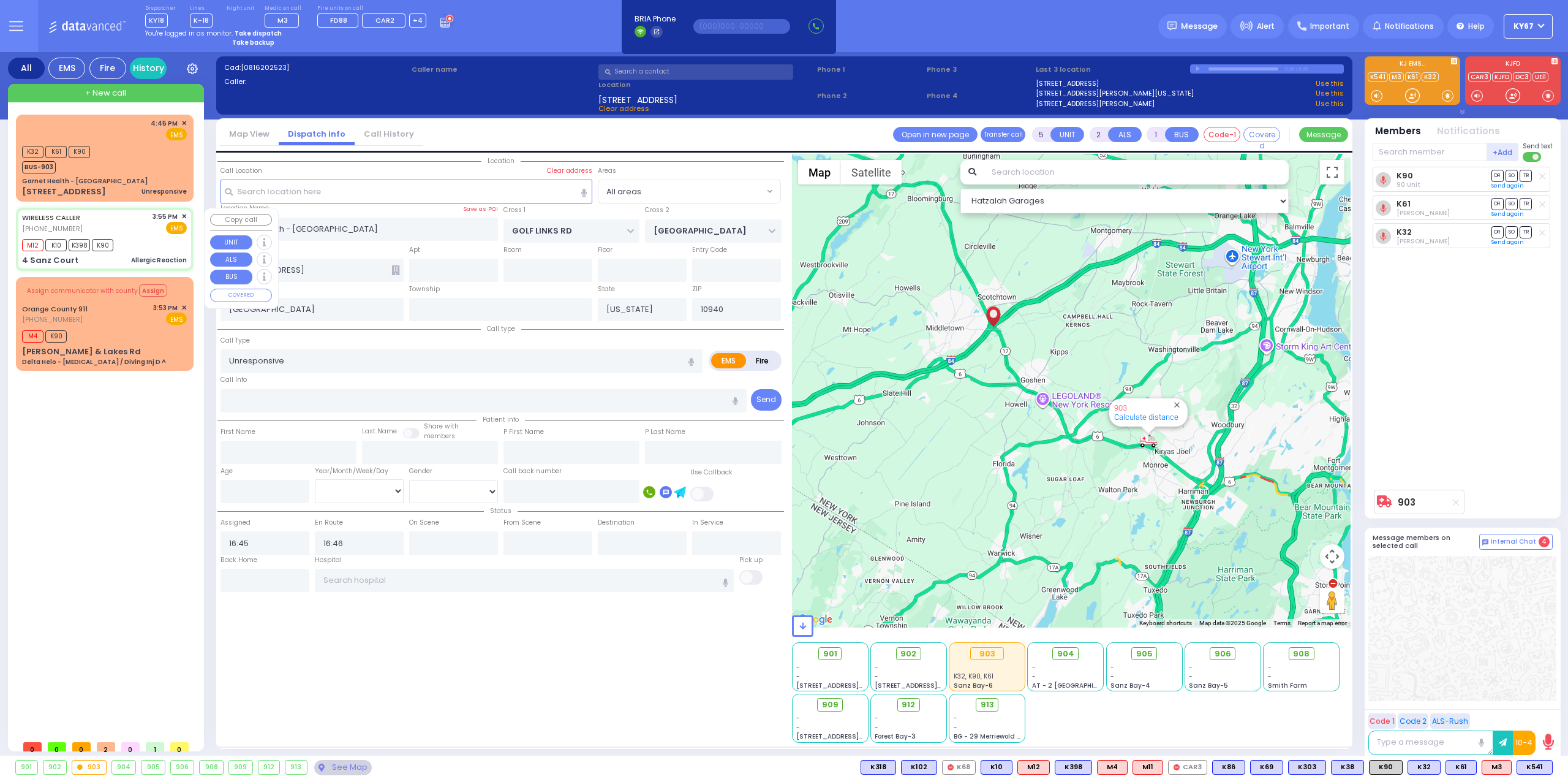
select select "[DEMOGRAPHIC_DATA]"
type input "15:55"
type input "16:00"
type input "16:35"
type input "16:46"
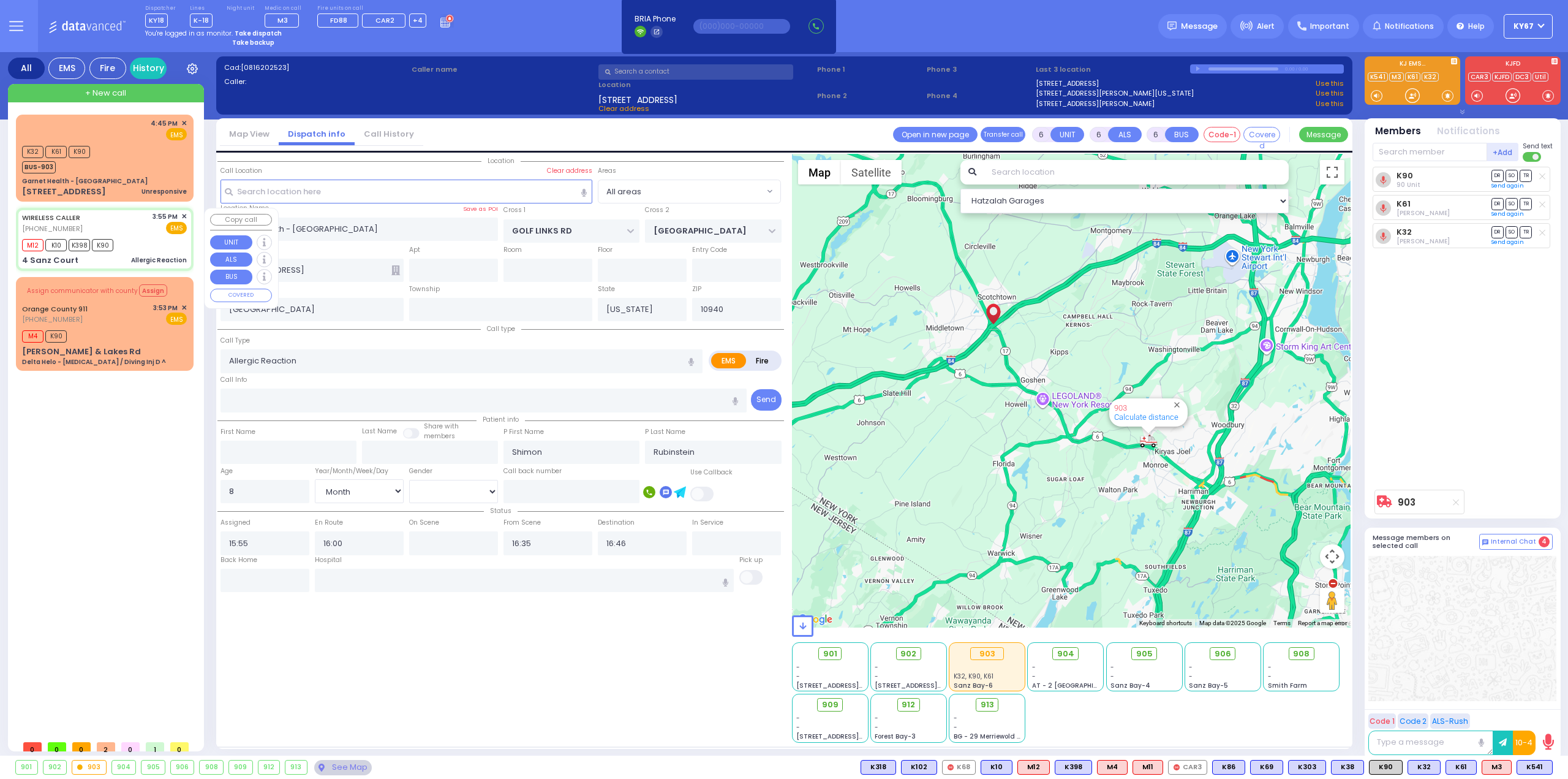
select select "Hatzalah Garages"
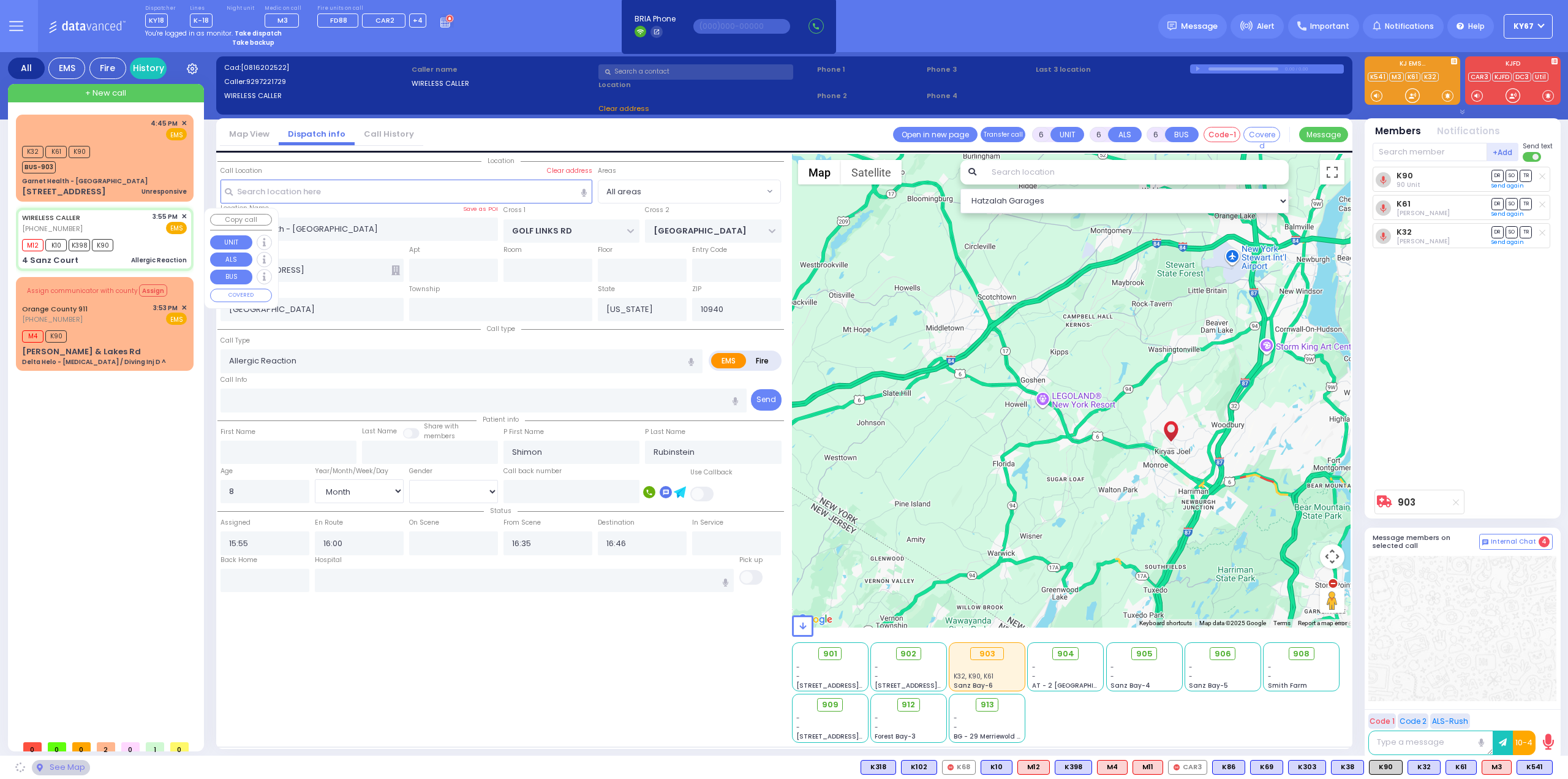
type input "FOREST RD"
type input "4 Sanz Court"
type input "Monroe"
type input "10950"
select select "MONROE"
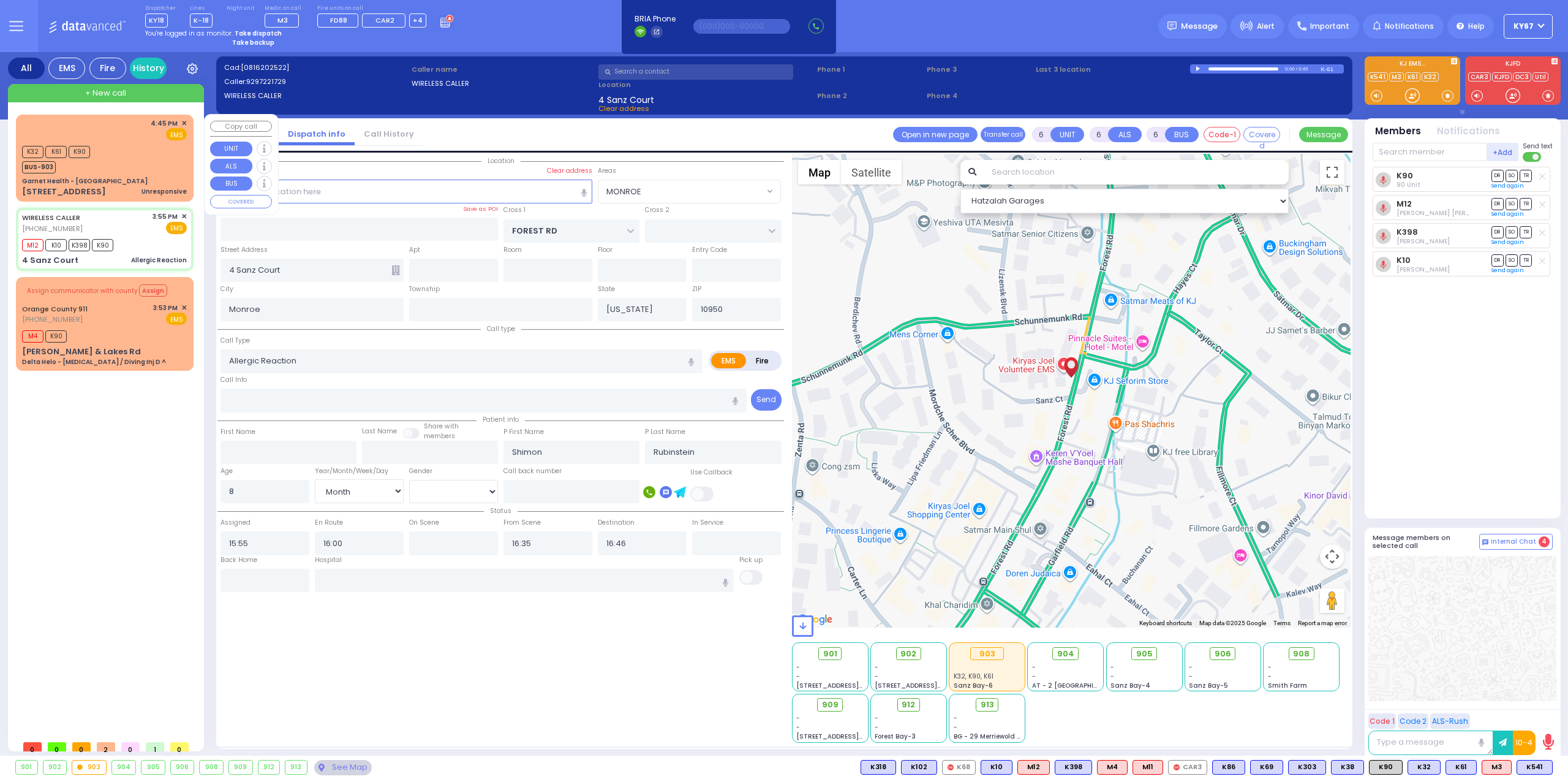
click at [152, 149] on div "K32 K61 K90 BUS-903" at bounding box center [104, 158] width 164 height 31
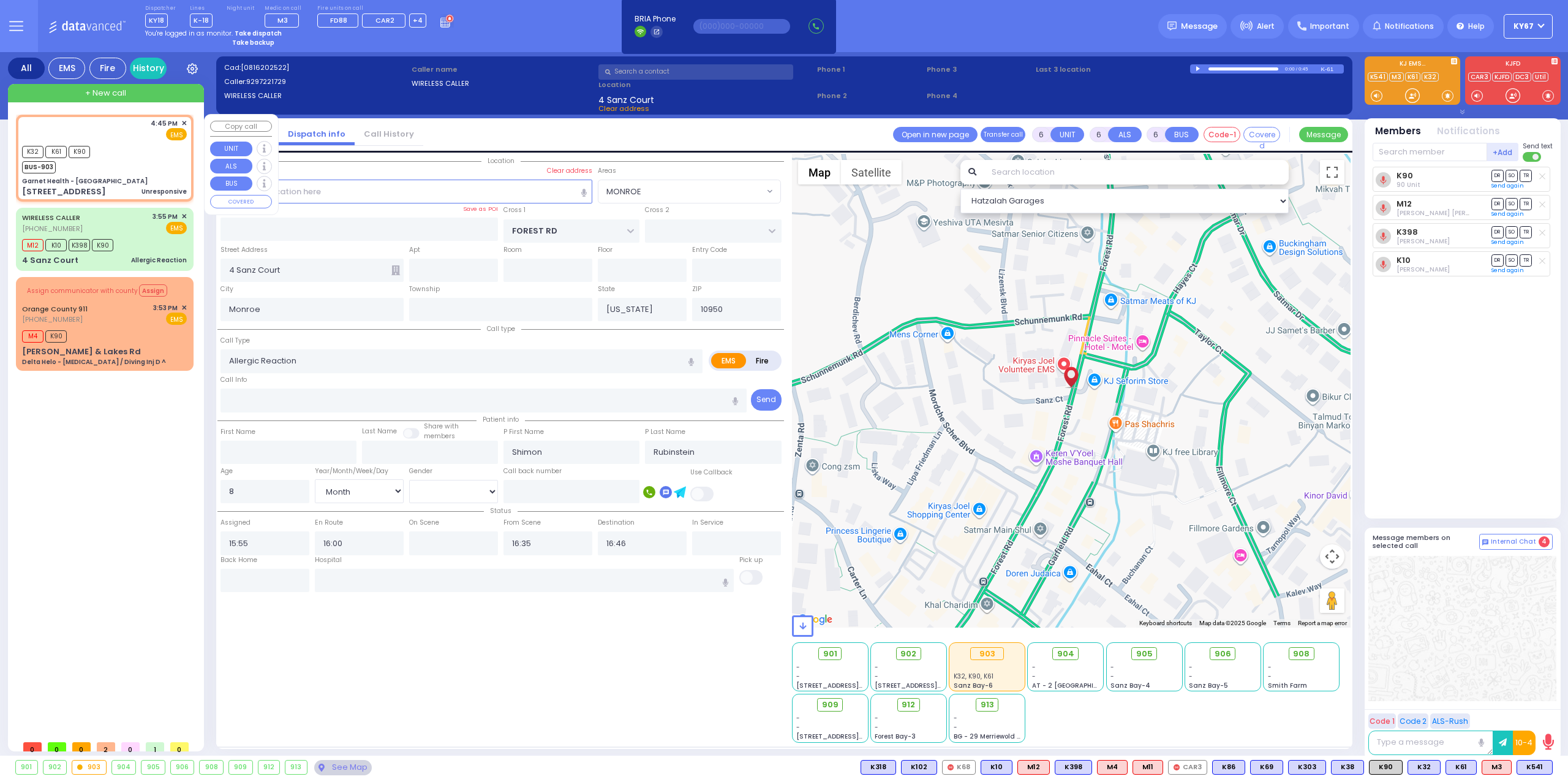
type input "5"
type input "2"
type input "1"
select select
type input "Unresponsive"
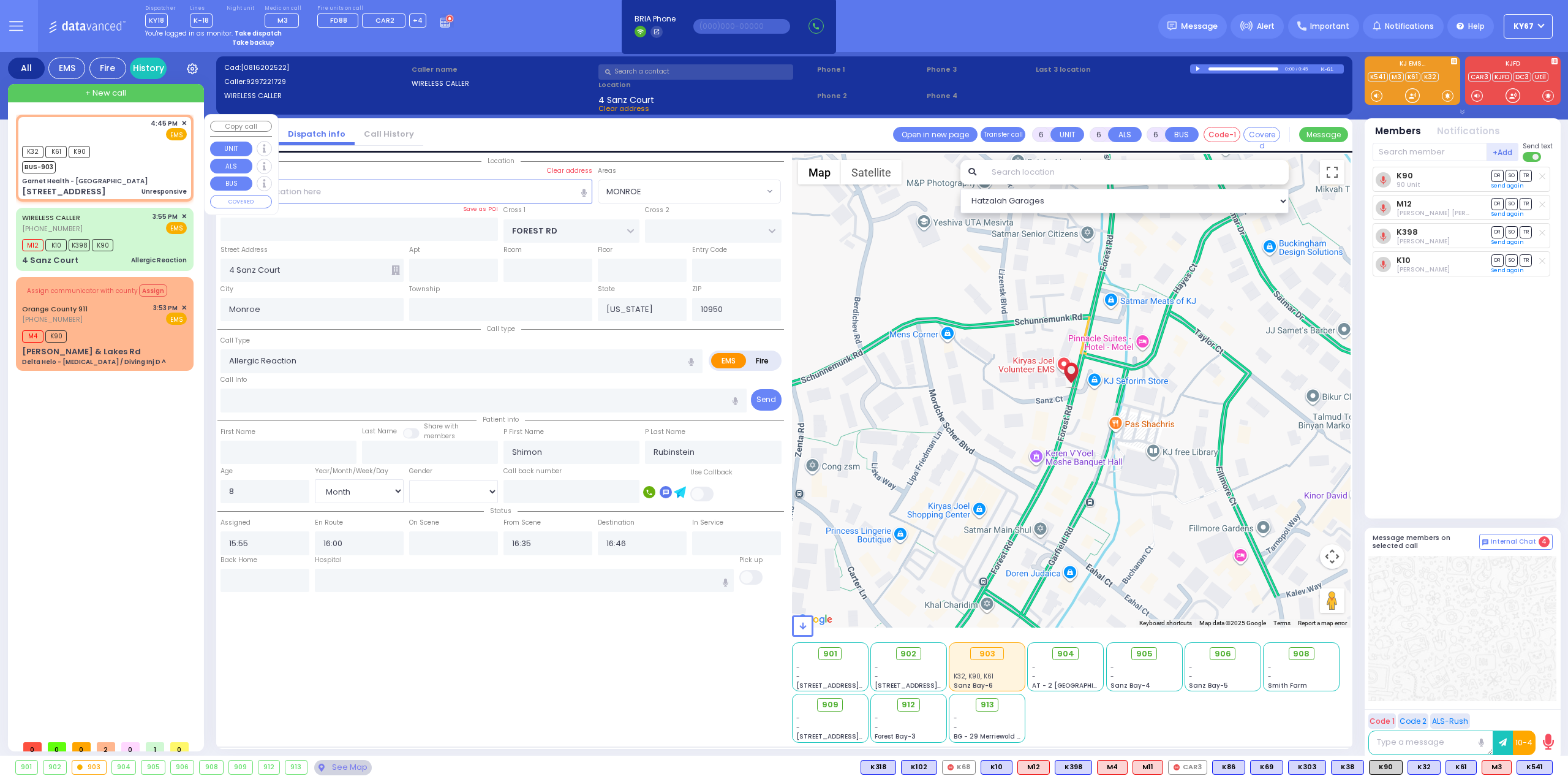
radio input "true"
select select
type input "16:45"
type input "16:46"
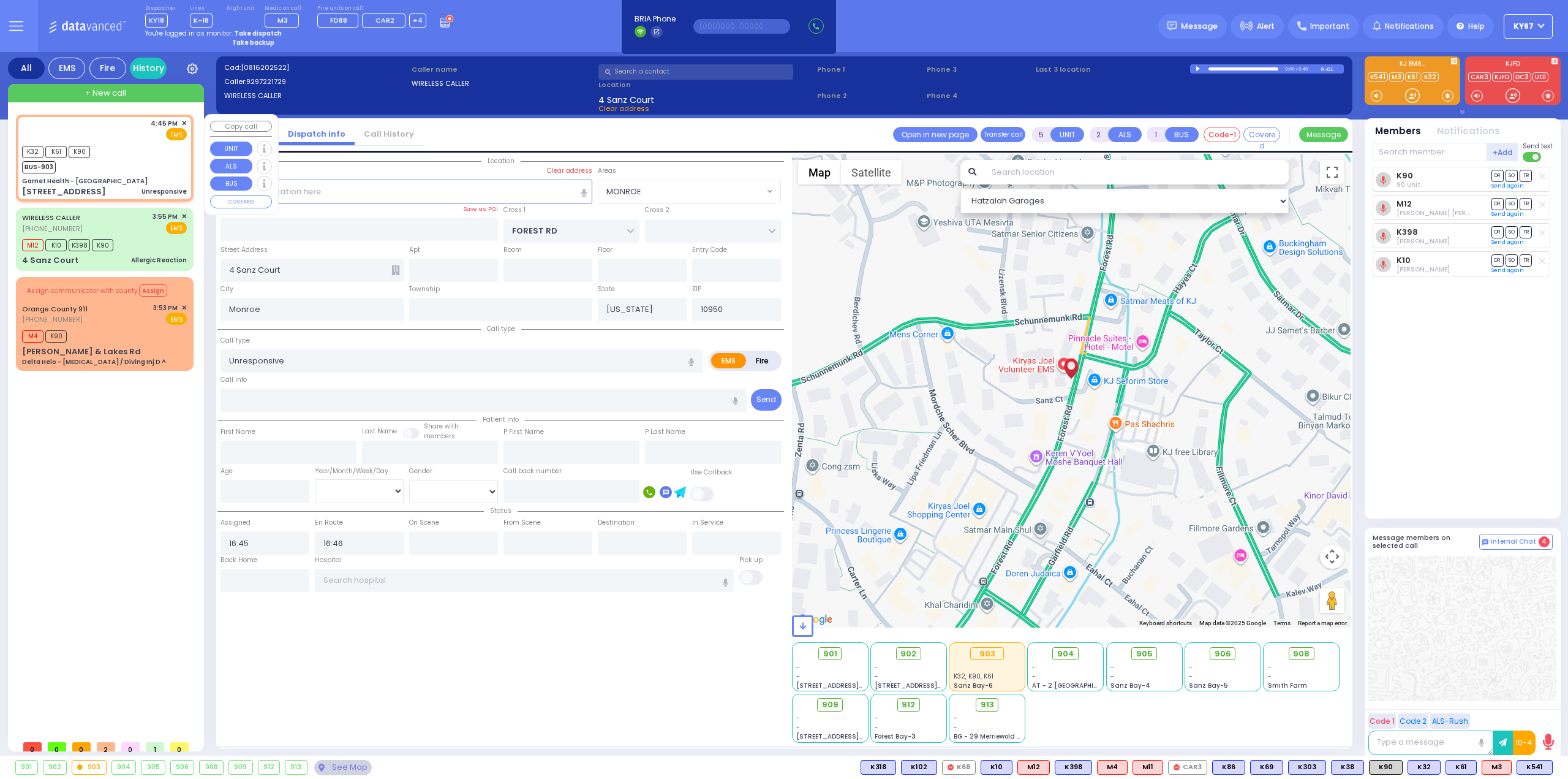
select select "Hatzalah Garages"
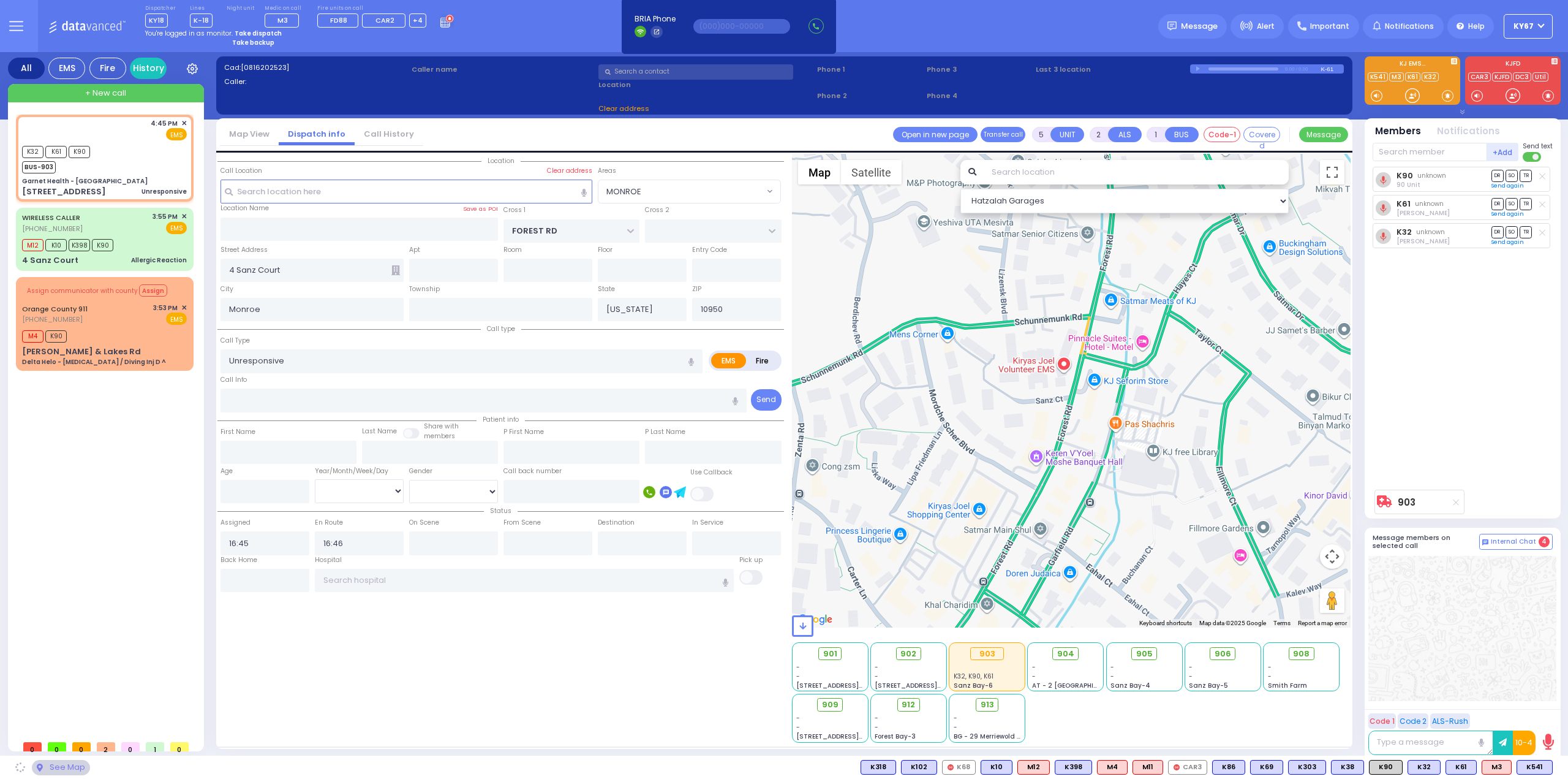
type input "Garnet Health - [GEOGRAPHIC_DATA]"
type input "GOLF LINKS RD"
type input "EAST MAIN ST"
type input "[STREET_ADDRESS]"
type input "Middletown"
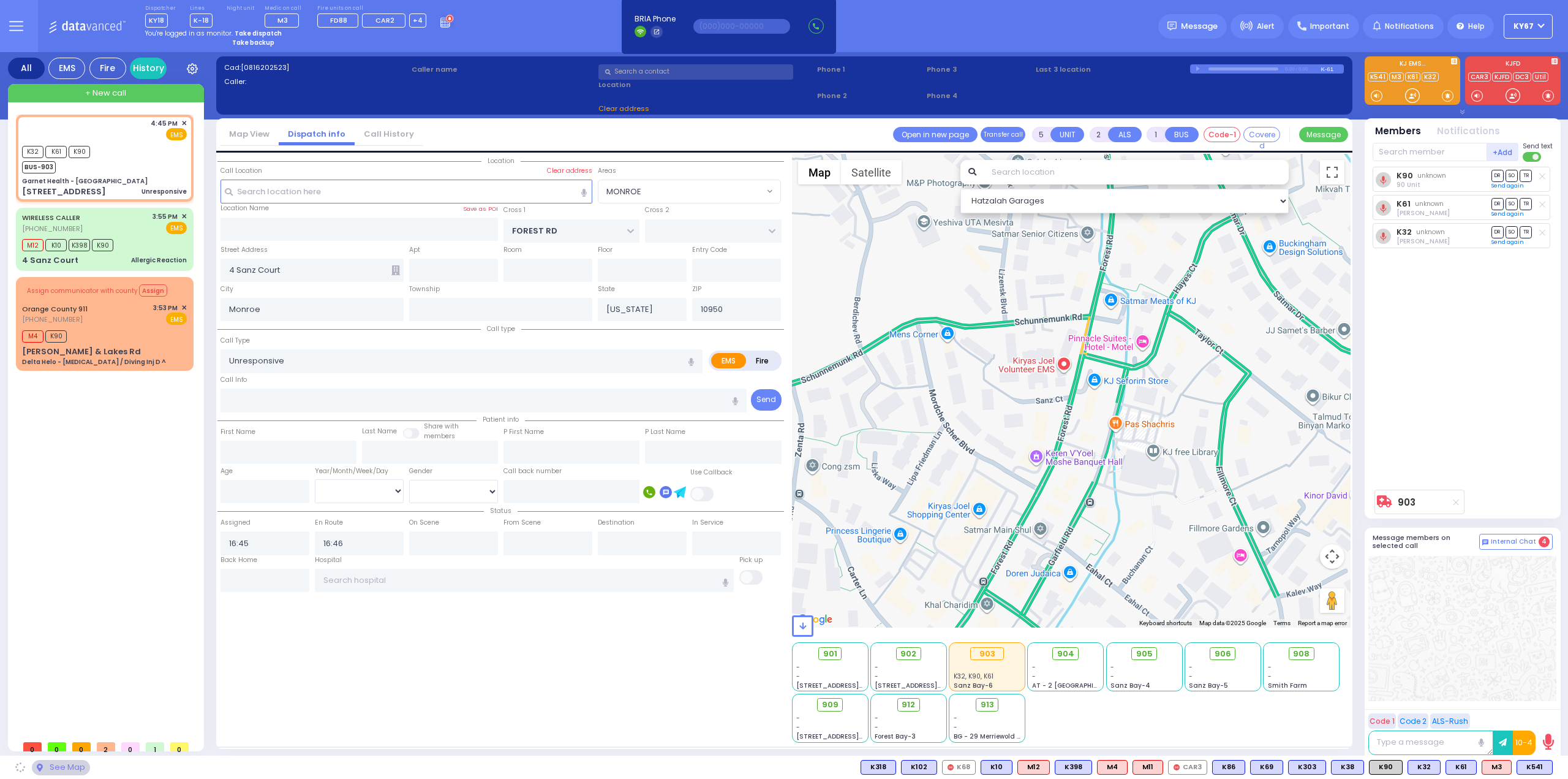
type input "10940"
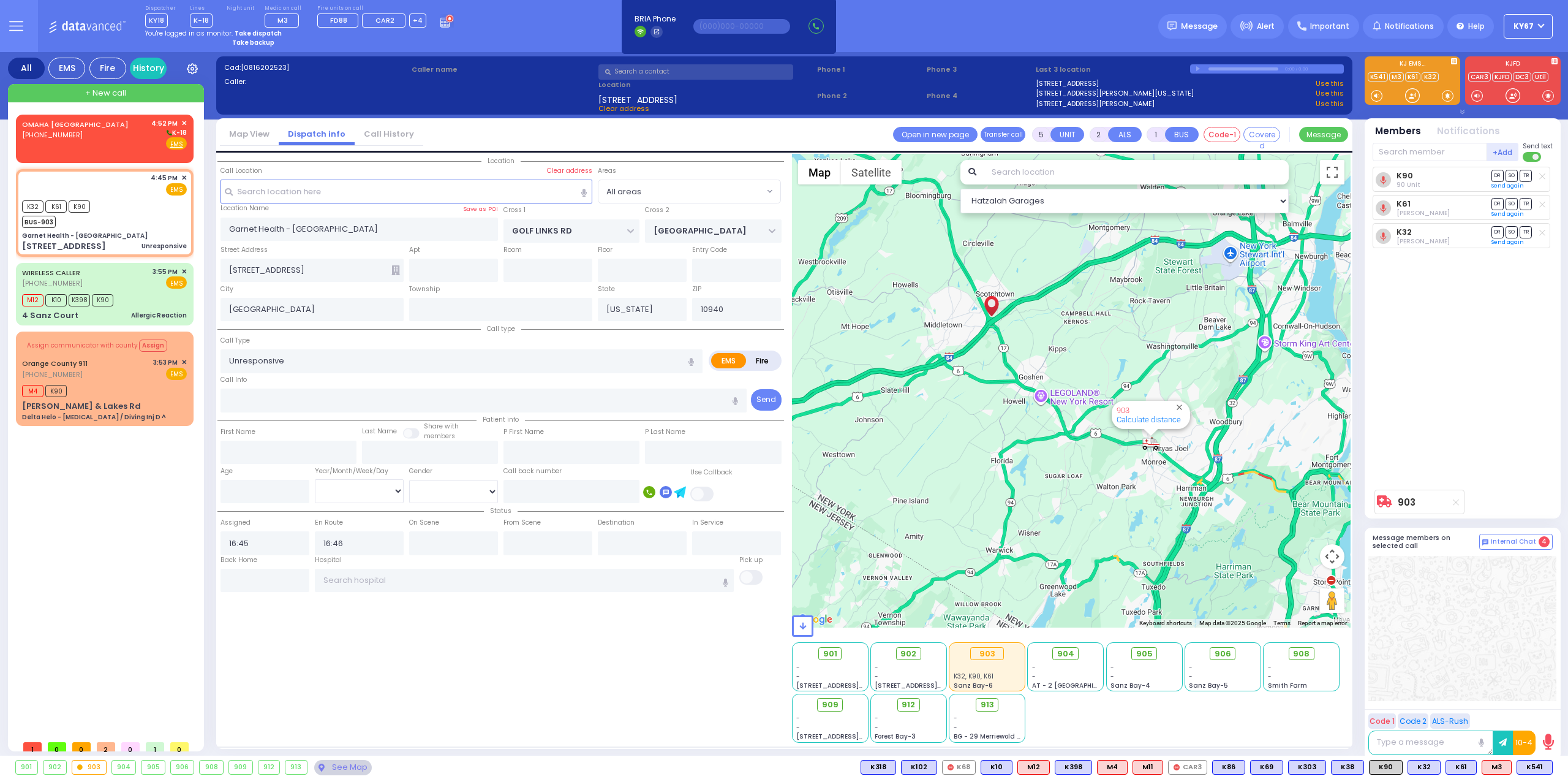
click at [1534, 432] on div "K90 90 Unit DR SO TR K61" at bounding box center [1464, 325] width 183 height 317
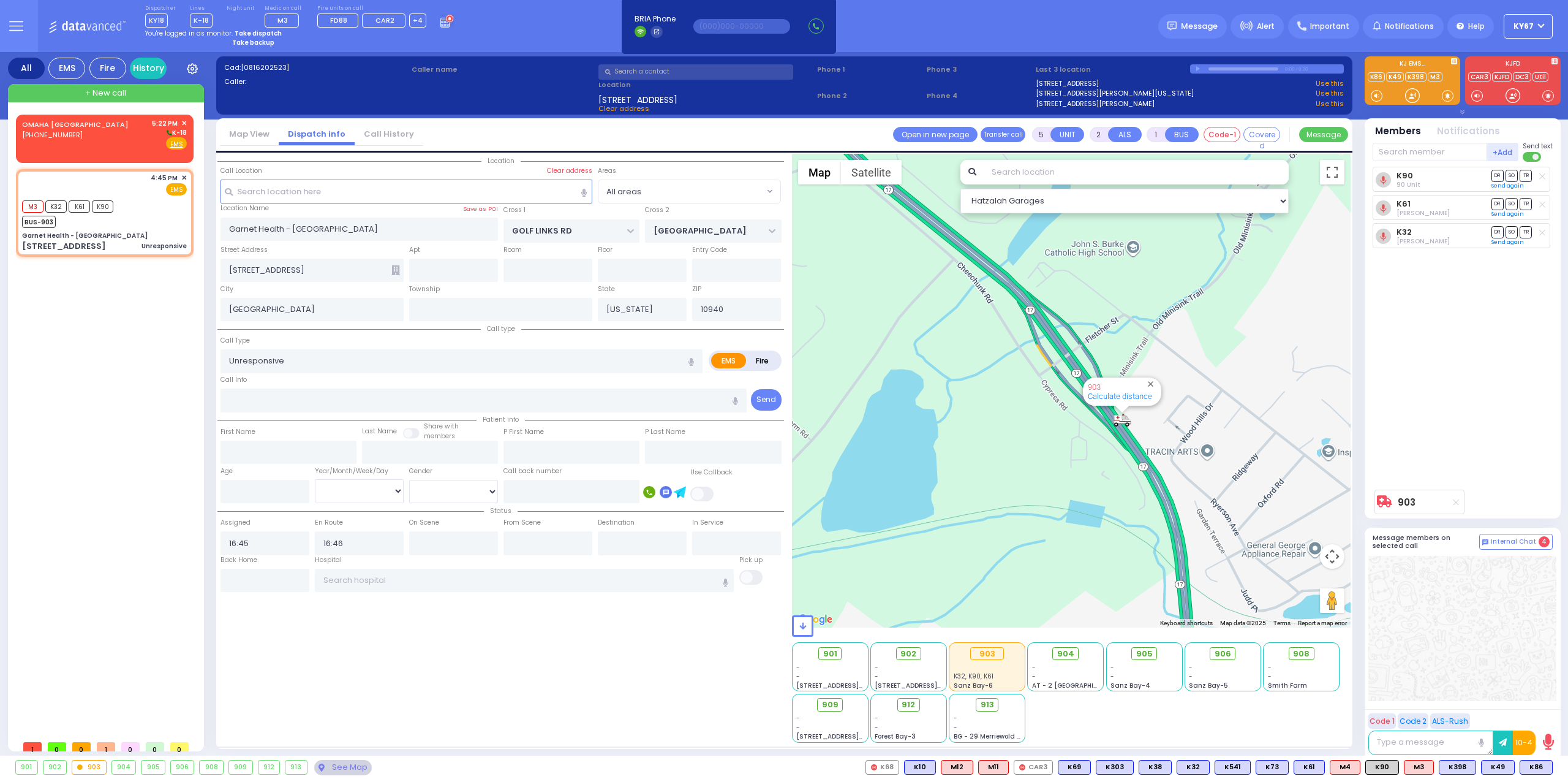
select select
radio input "true"
select select
select select "Hatzalah Garages"
